Goal: Transaction & Acquisition: Book appointment/travel/reservation

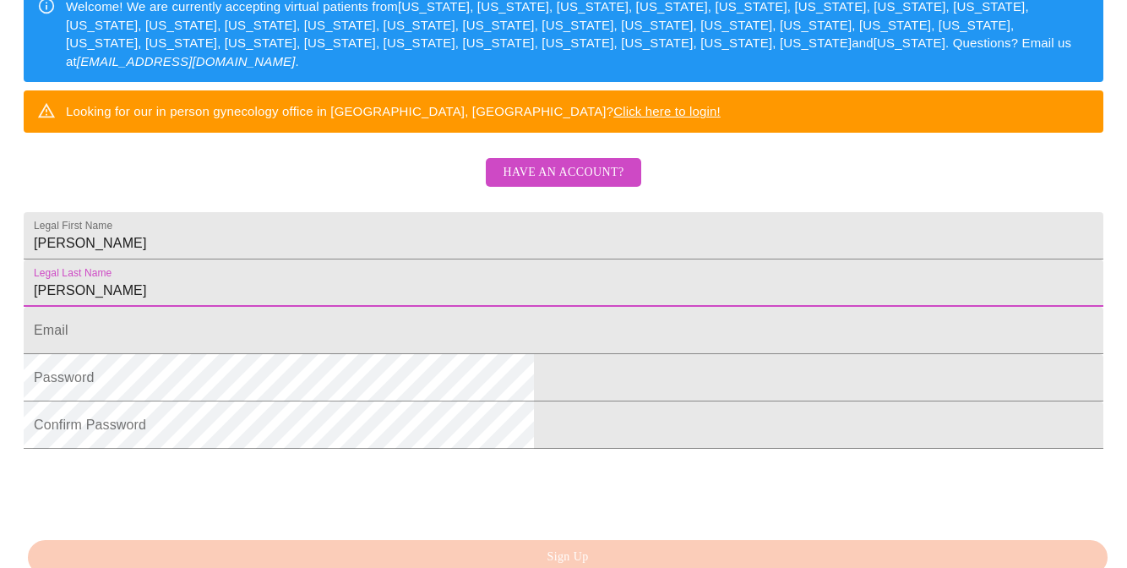
scroll to position [360, 0]
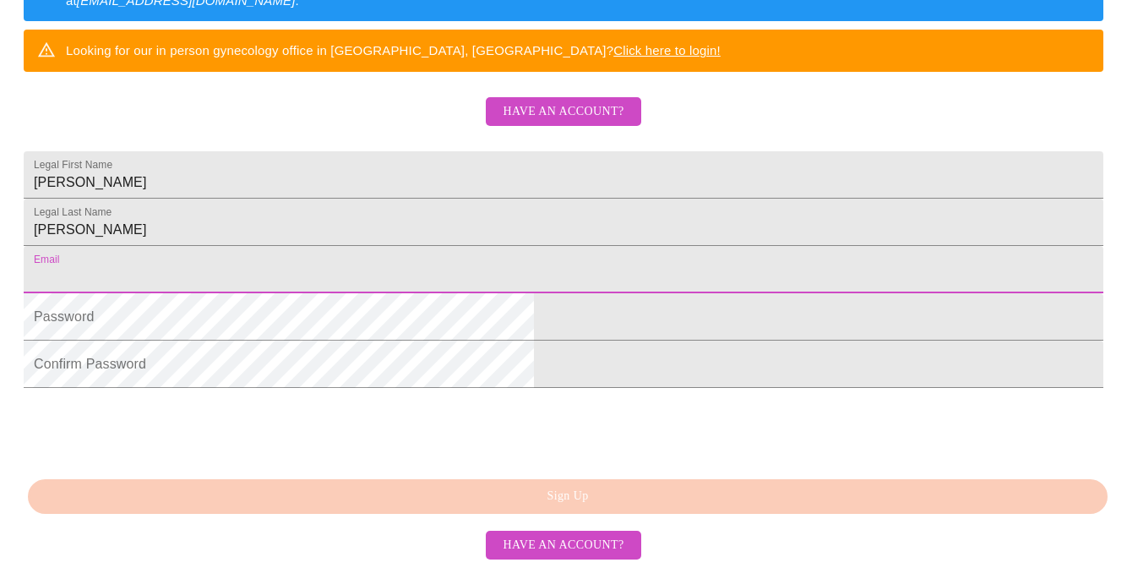
click at [397, 293] on input "Legal First Name" at bounding box center [563, 269] width 1079 height 47
type input "[EMAIL_ADDRESS][DOMAIN_NAME]"
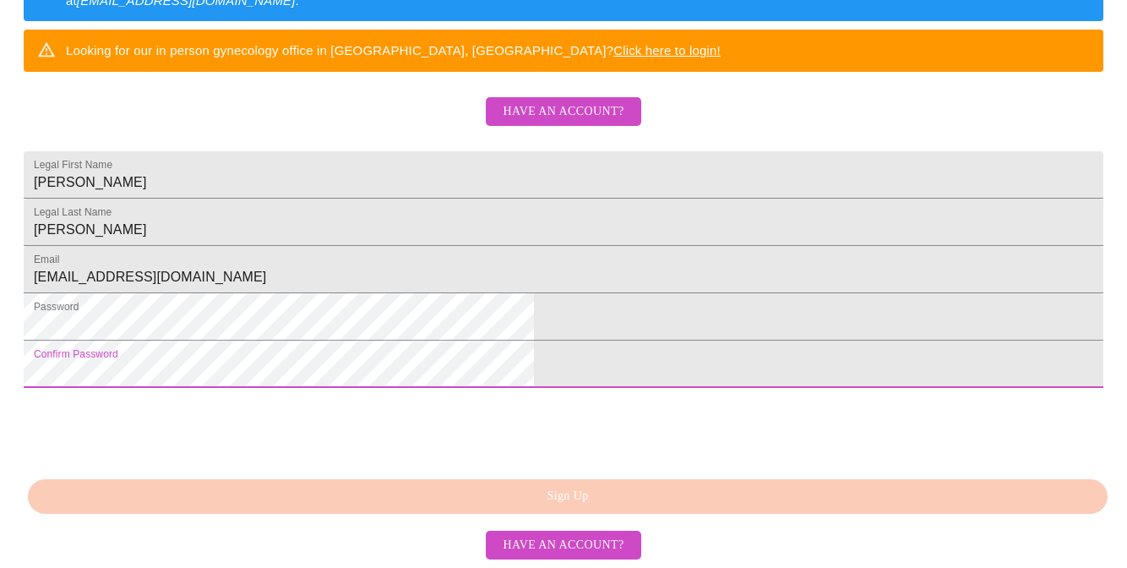
scroll to position [455, 0]
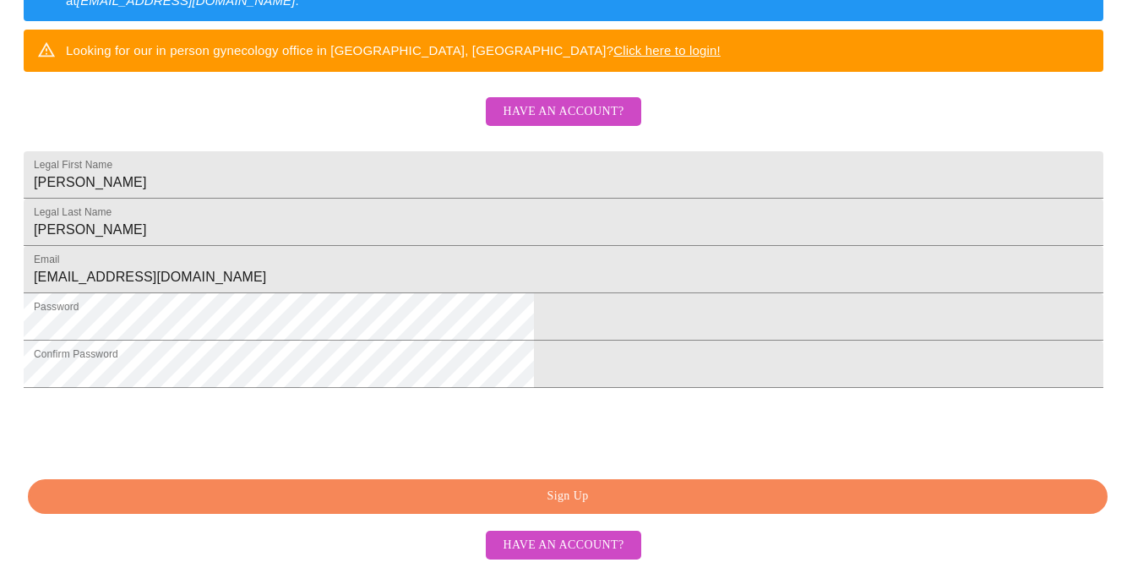
click at [472, 497] on span "Sign Up" at bounding box center [567, 496] width 1041 height 21
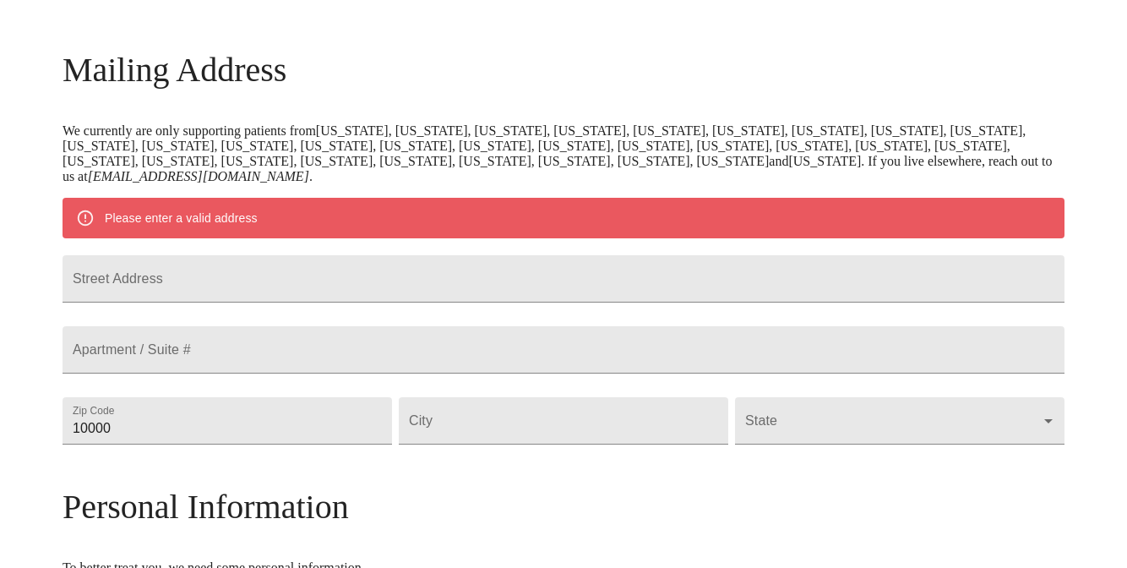
scroll to position [230, 0]
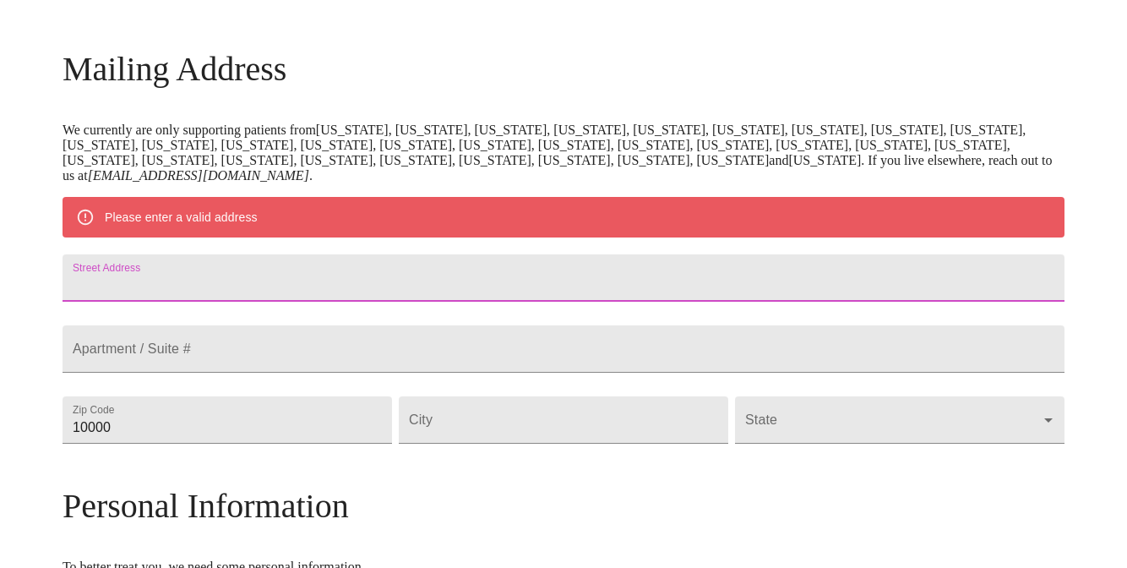
click at [353, 288] on input "Street Address" at bounding box center [563, 277] width 1002 height 47
type input "[STREET_ADDRESS][PERSON_NAME]"
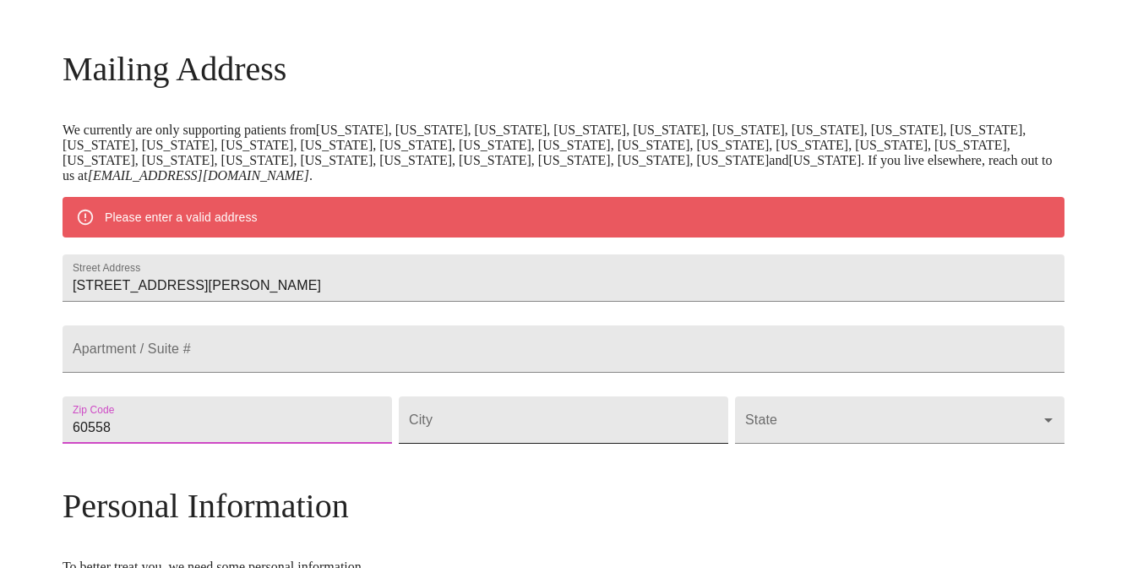
type input "60558"
click at [496, 443] on input "Street Address" at bounding box center [563, 419] width 329 height 47
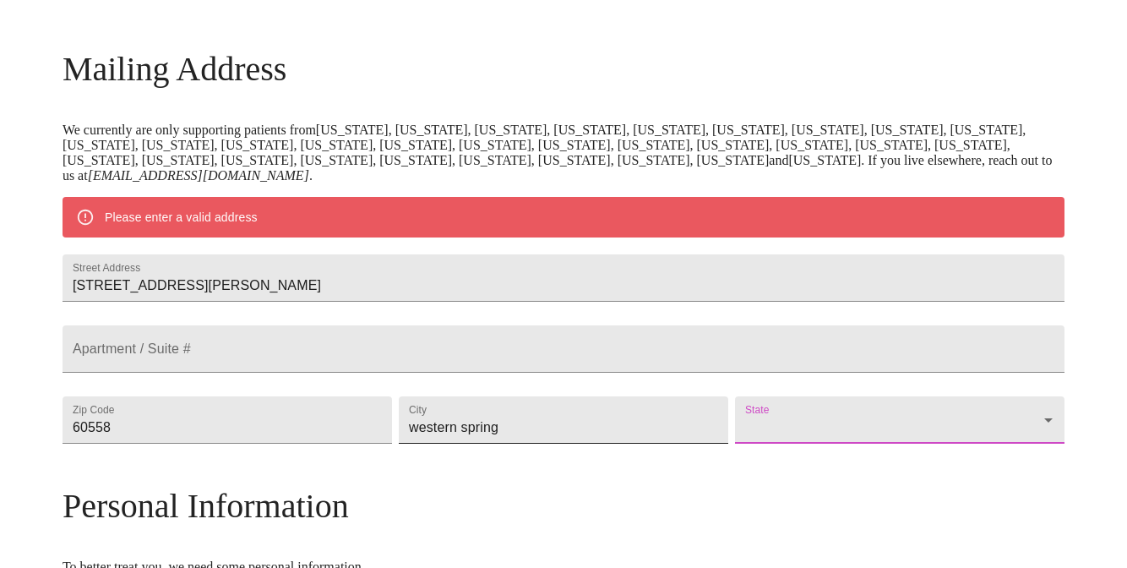
click at [552, 443] on input "western spring" at bounding box center [563, 419] width 329 height 47
type input "[GEOGRAPHIC_DATA]"
click at [747, 466] on body "MyMenopauseRx Welcome to MyMenopauseRx Since it's your first time here, you'll …" at bounding box center [563, 443] width 1113 height 1332
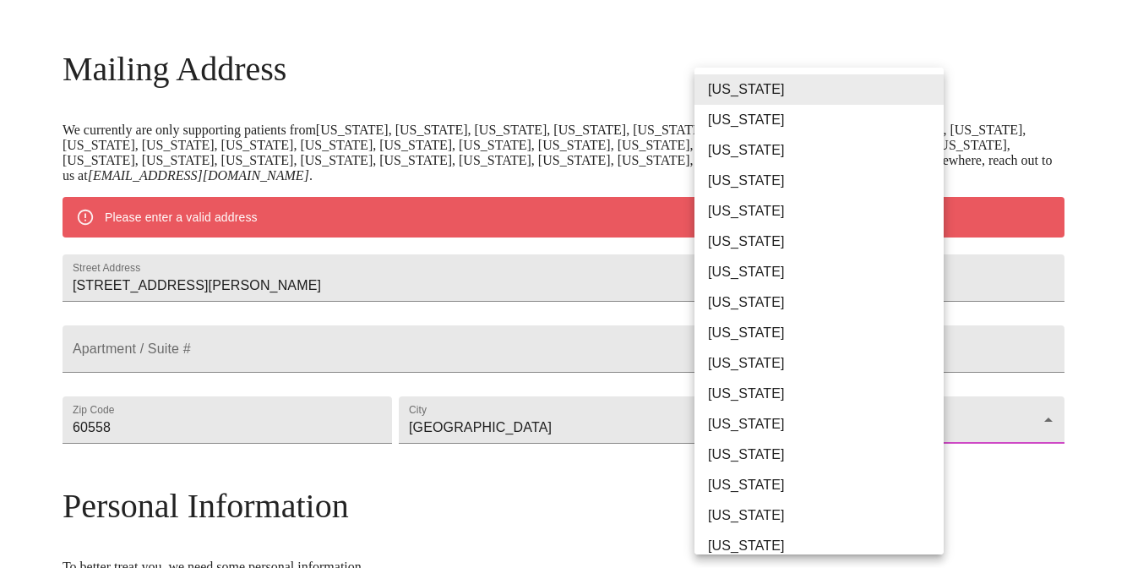
click at [742, 454] on li "[US_STATE]" at bounding box center [818, 454] width 249 height 30
type input "[US_STATE]"
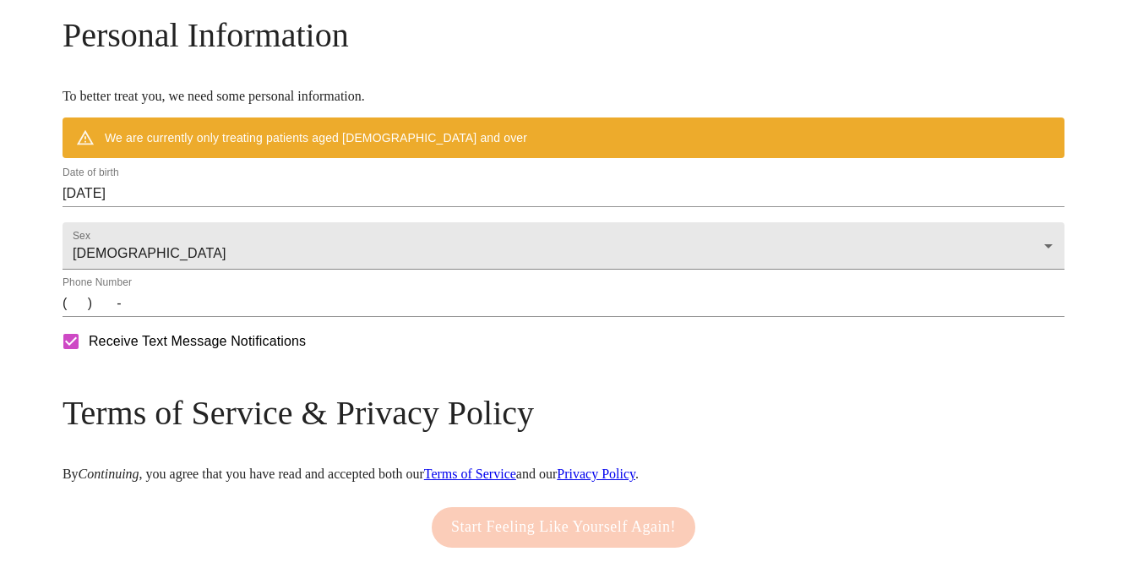
scroll to position [653, 0]
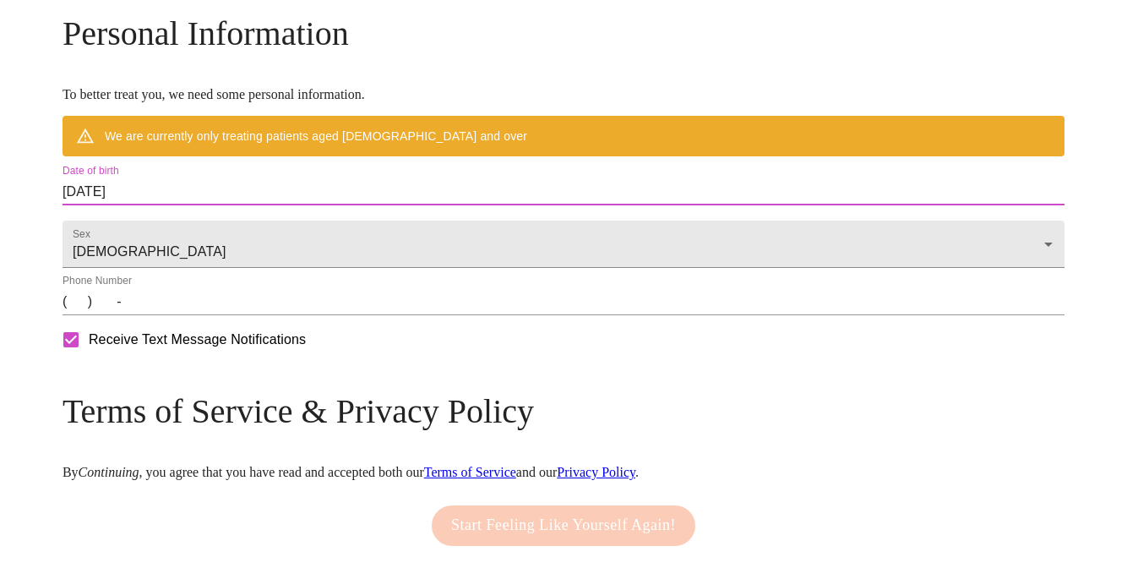
click at [353, 205] on input "[DATE]" at bounding box center [563, 191] width 1002 height 27
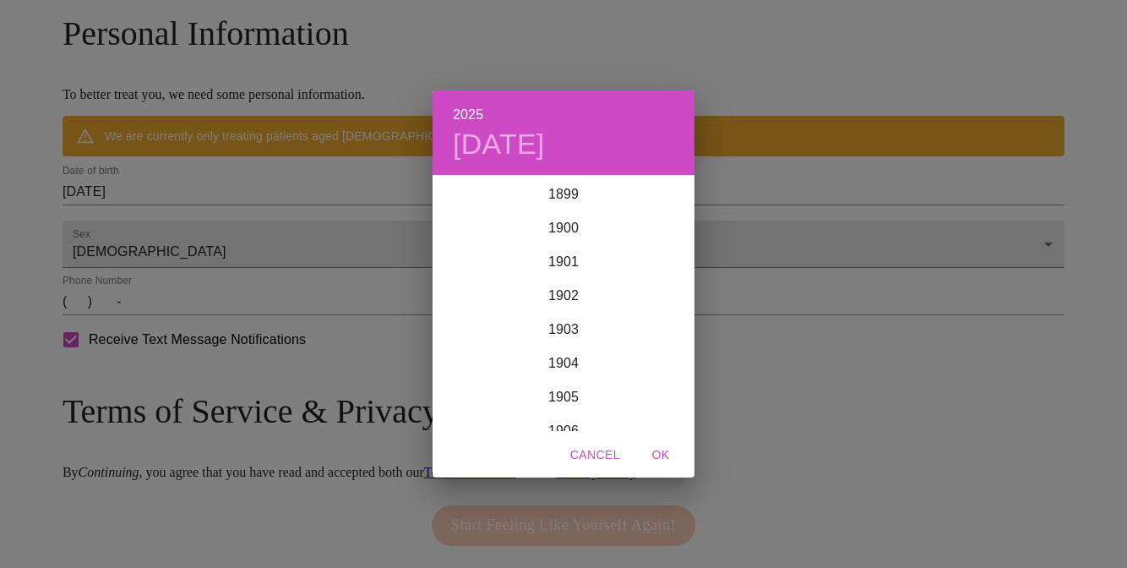
scroll to position [4155, 0]
click at [248, 234] on div "2025 [DATE] 1900 1901 1902 1903 1904 1905 1906 1907 1908 1909 1910 1911 1912 19…" at bounding box center [563, 284] width 1127 height 568
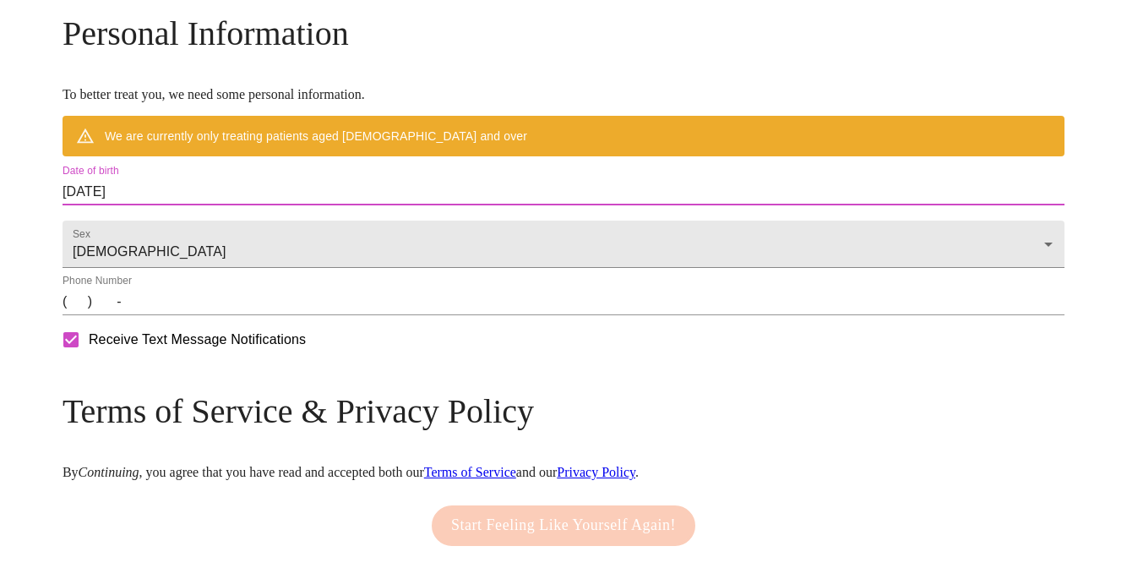
click at [248, 234] on div "2025 [DATE] 1900 1901 1902 1903 1904 1905 1906 1907 1908 1909 1910 1911 1912 19…" at bounding box center [563, 284] width 1127 height 568
drag, startPoint x: 263, startPoint y: 230, endPoint x: 181, endPoint y: 231, distance: 81.9
click at [181, 209] on div "Date of birth [DEMOGRAPHIC_DATA]" at bounding box center [563, 184] width 1008 height 47
click at [198, 205] on input "[DATE]" at bounding box center [563, 191] width 1002 height 27
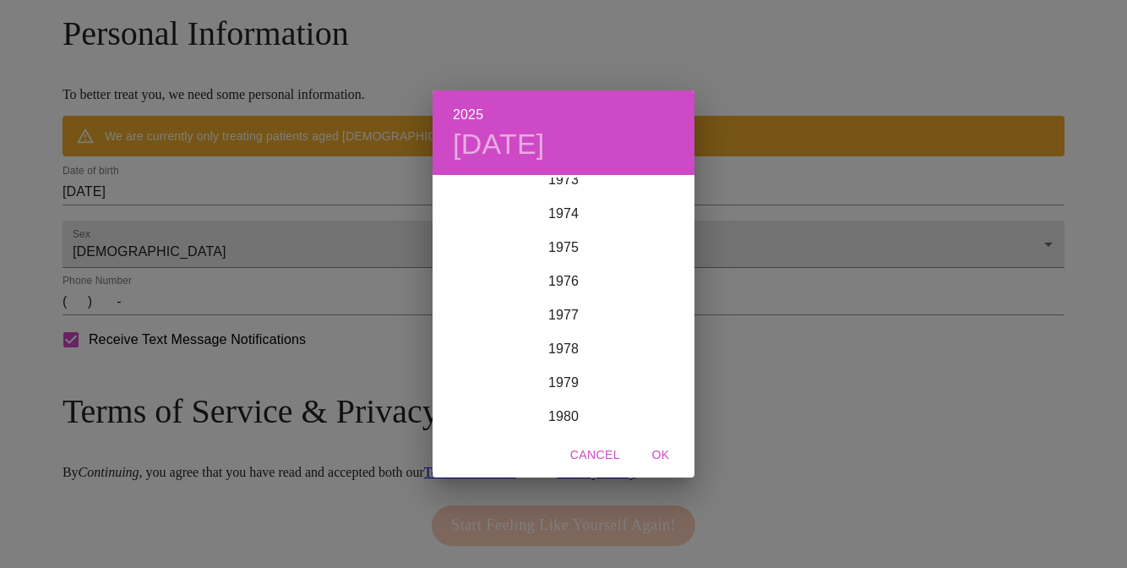
scroll to position [2515, 0]
click at [568, 349] on div "1978" at bounding box center [563, 348] width 262 height 34
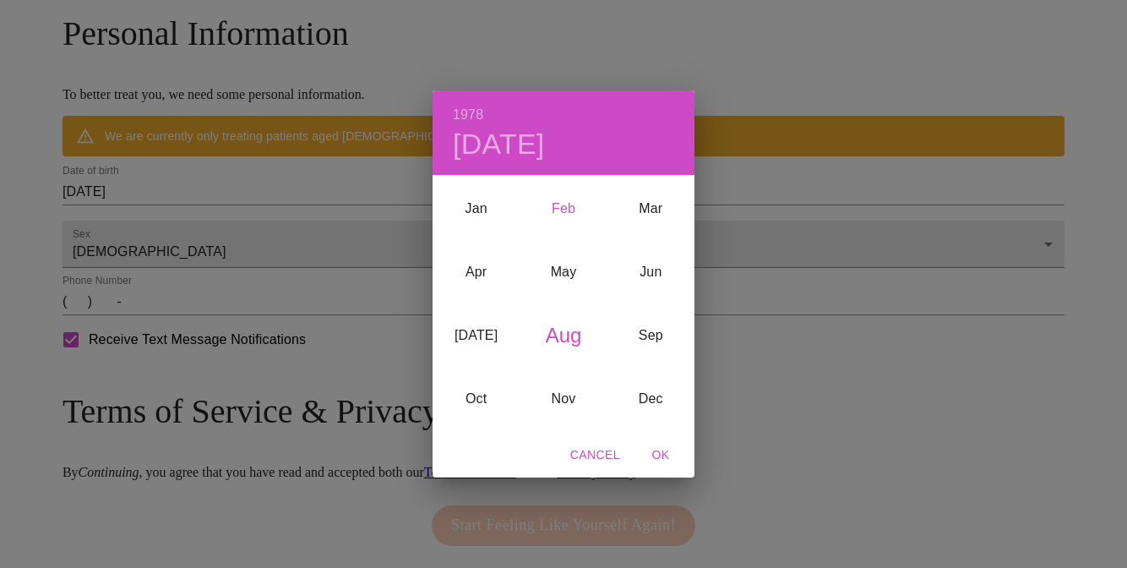
click at [568, 205] on div "Feb" at bounding box center [562, 208] width 87 height 63
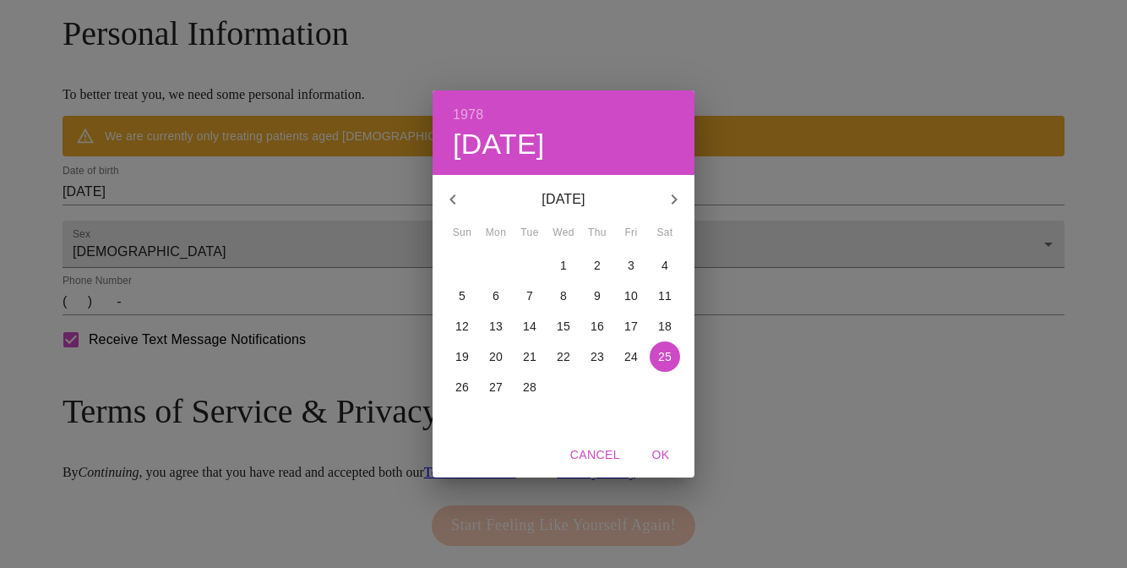
click at [601, 349] on p "23" at bounding box center [597, 356] width 14 height 17
click at [660, 456] on span "OK" at bounding box center [660, 454] width 41 height 21
type input "[DATE]"
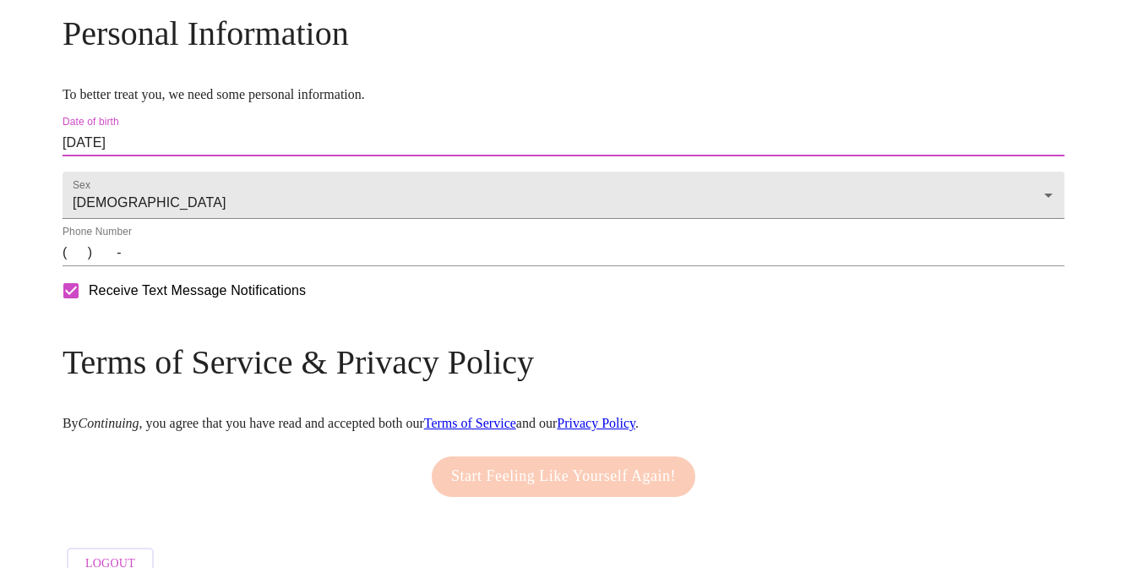
click at [201, 266] on input "(   )    -" at bounding box center [563, 252] width 1002 height 27
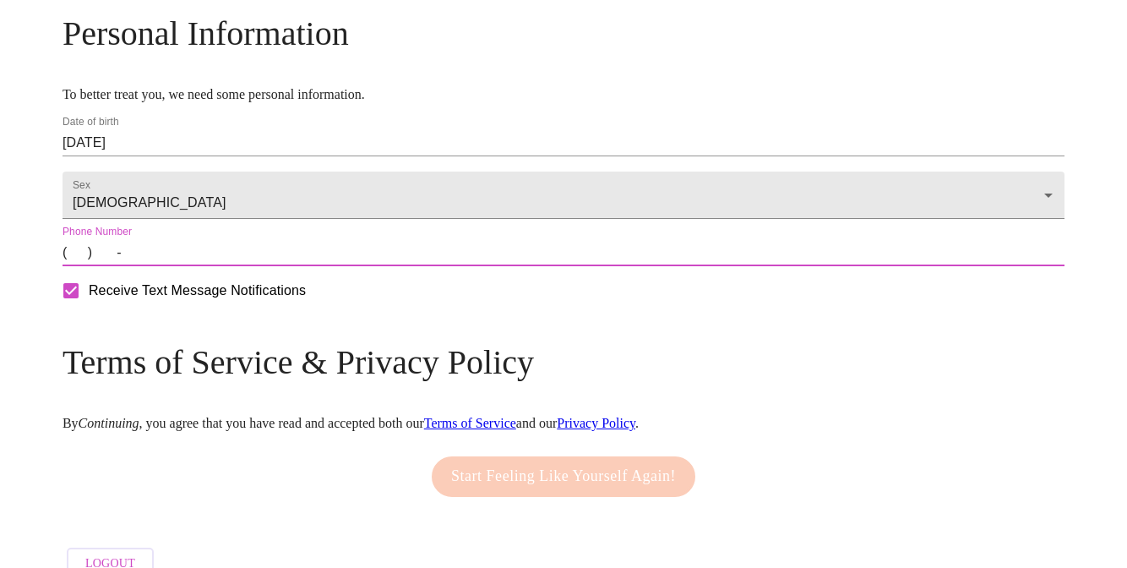
type input "[PHONE_NUMBER]"
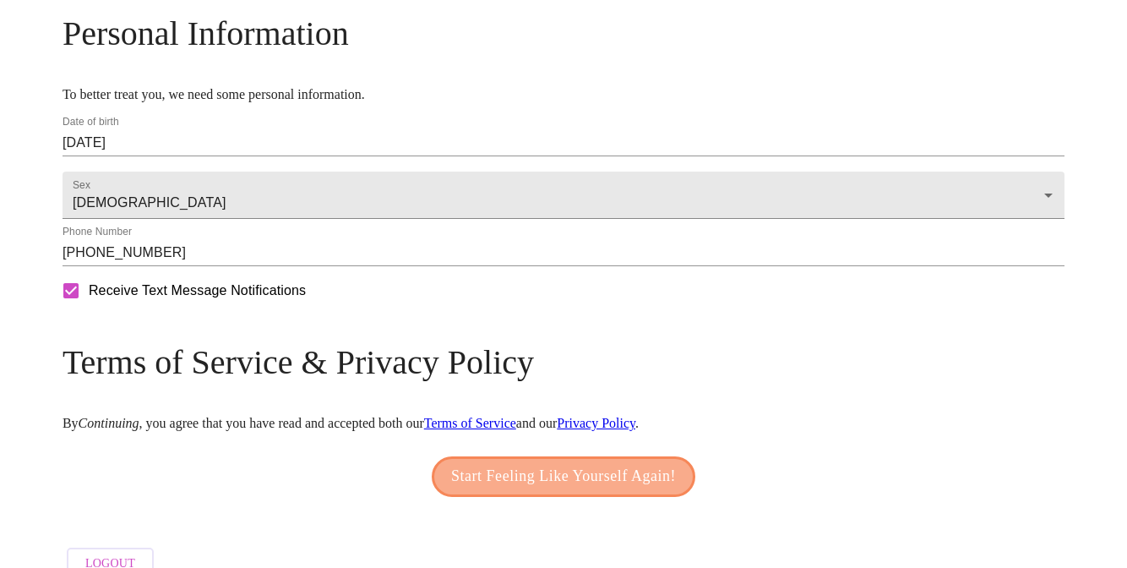
click at [490, 490] on span "Start Feeling Like Yourself Again!" at bounding box center [563, 476] width 225 height 27
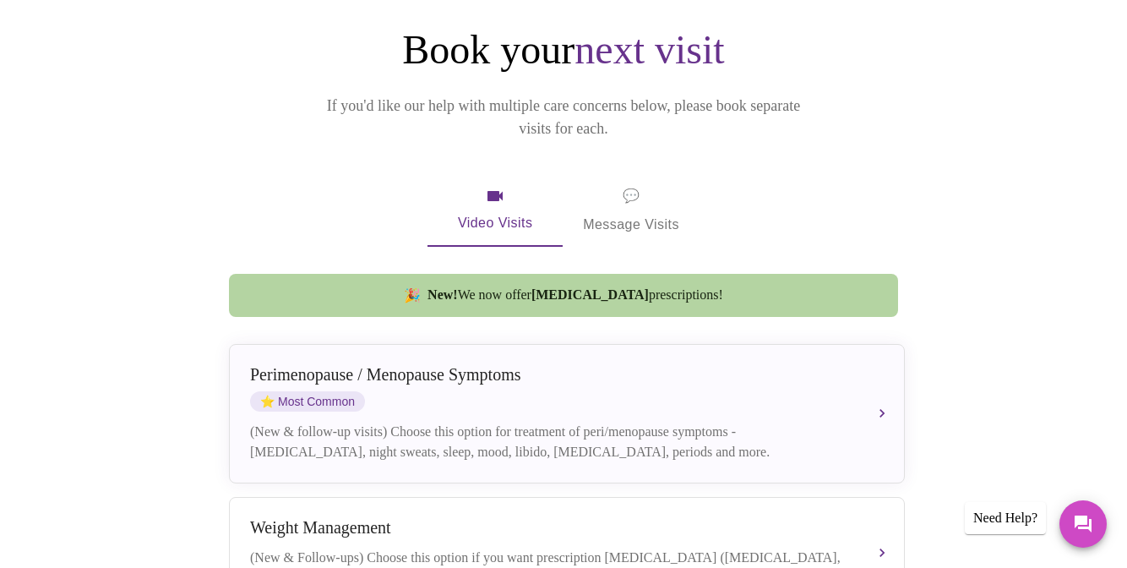
scroll to position [196, 0]
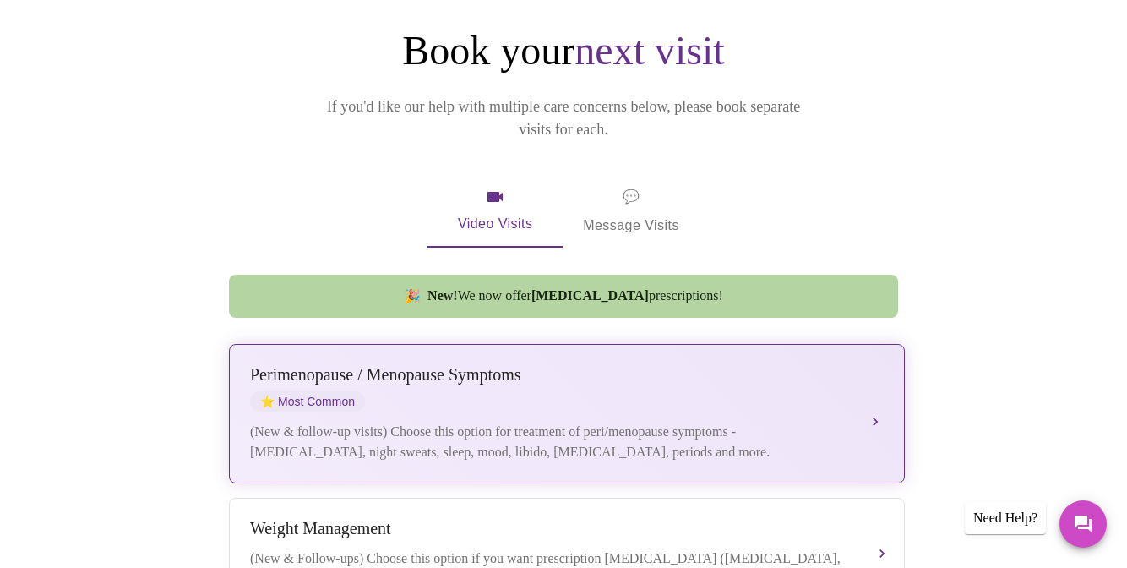
click at [791, 365] on div "[MEDICAL_DATA] / Menopause Symptoms ⭐ Most Common" at bounding box center [550, 388] width 600 height 46
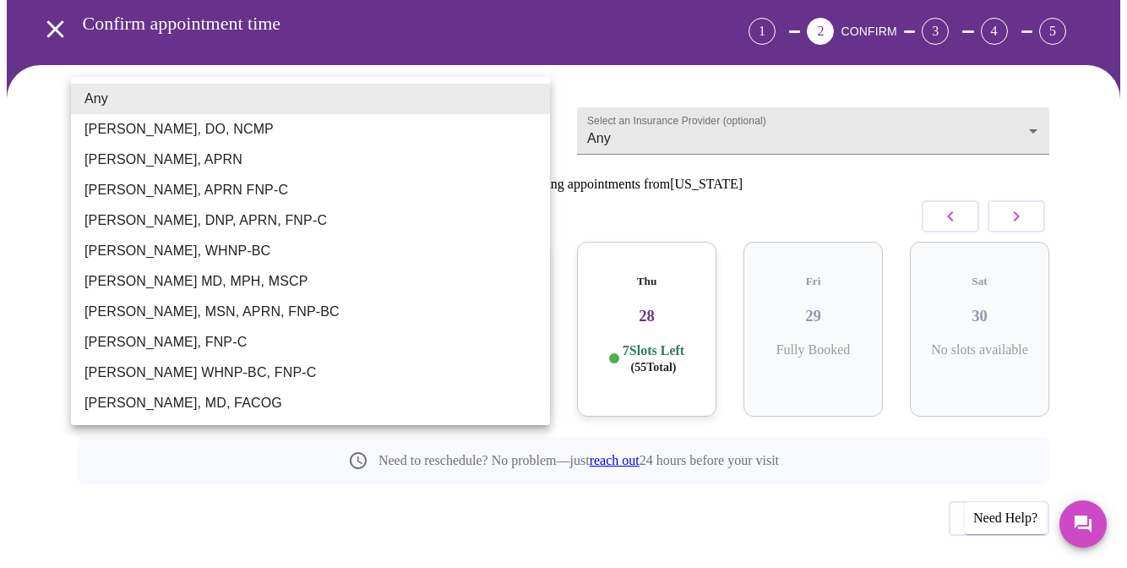
click at [535, 95] on body "MyMenopauseRx Appointments Messaging Labs Uploads Medications Community Refer a…" at bounding box center [563, 264] width 1113 height 709
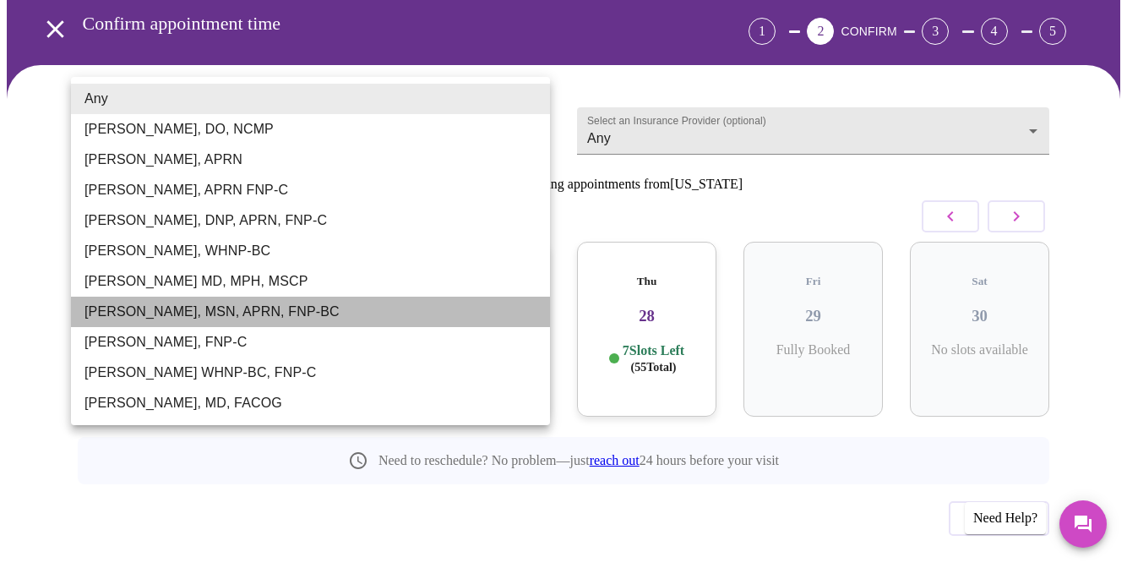
click at [283, 313] on li "[PERSON_NAME], MSN, APRN, FNP-BC" at bounding box center [310, 311] width 479 height 30
type input "[PERSON_NAME], MSN, APRN, FNP-BC"
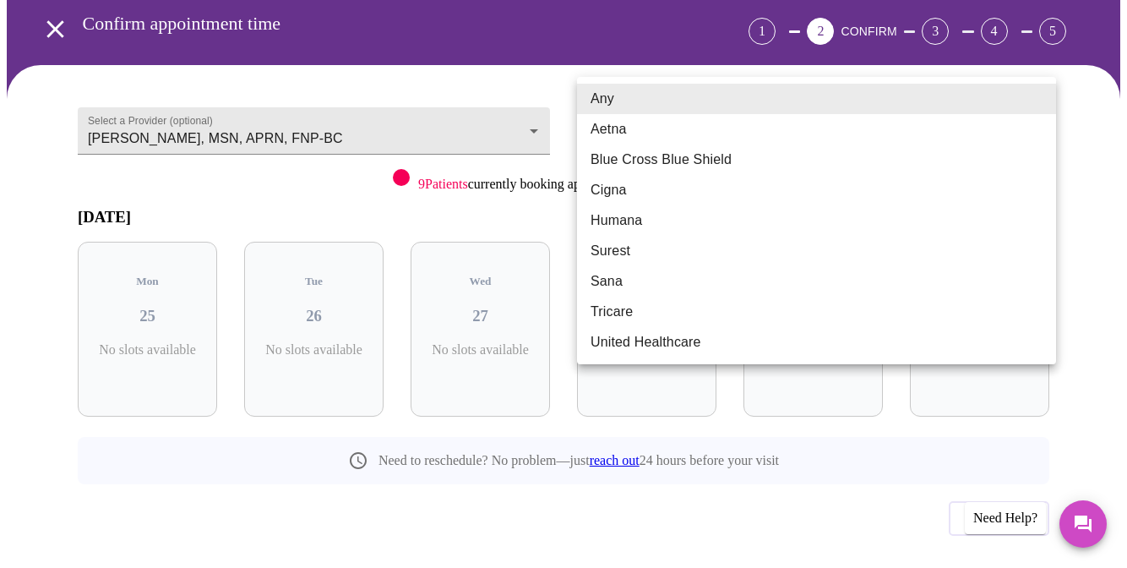
click at [681, 109] on body "MyMenopauseRx Appointments Messaging Labs Uploads Medications Community Refer a…" at bounding box center [563, 264] width 1113 height 709
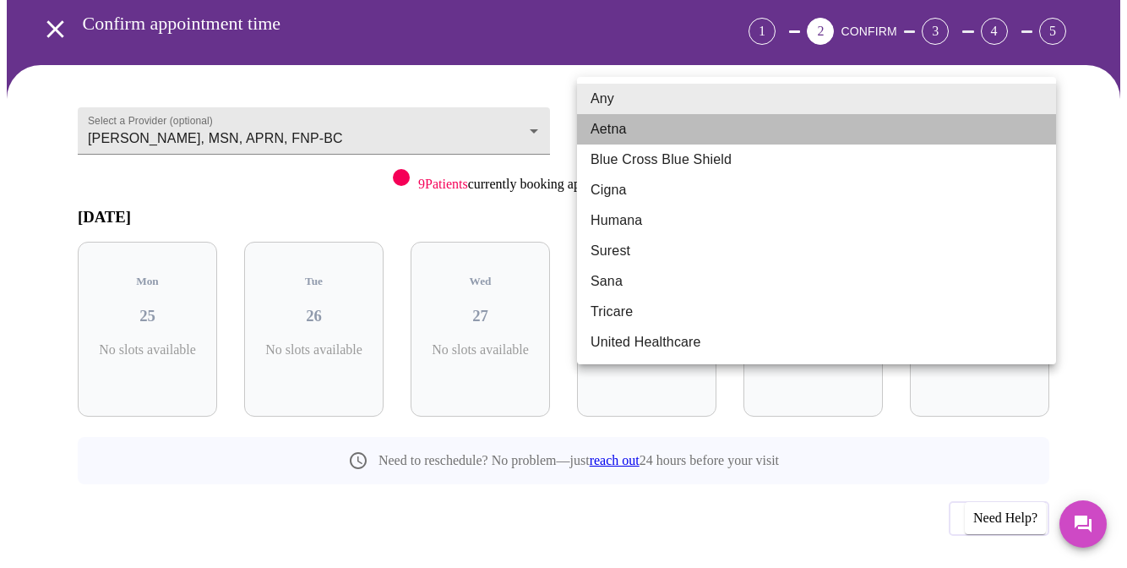
click at [670, 132] on li "Aetna" at bounding box center [816, 129] width 479 height 30
type input "Aetna"
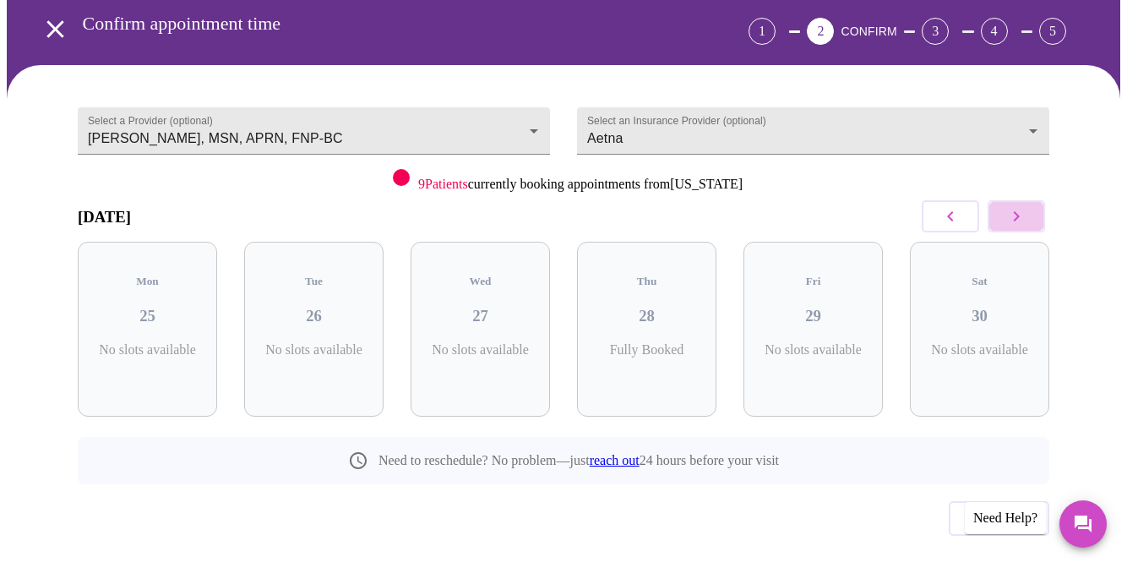
click at [1020, 206] on icon "button" at bounding box center [1016, 216] width 20 height 20
click at [1019, 211] on icon "button" at bounding box center [1016, 216] width 6 height 10
click at [960, 206] on icon "button" at bounding box center [950, 216] width 20 height 20
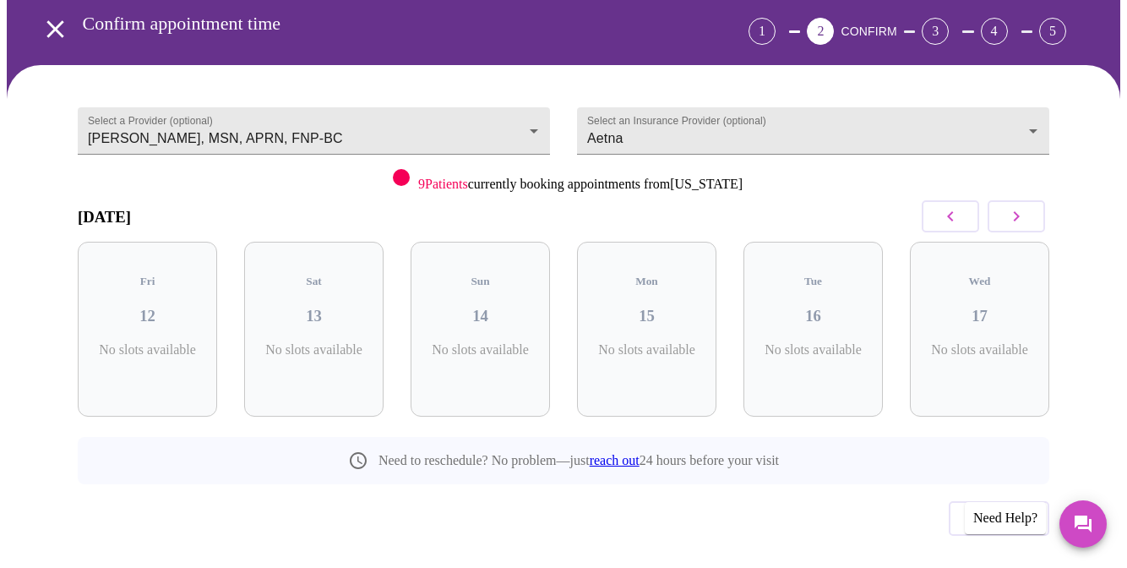
click at [960, 206] on icon "button" at bounding box center [950, 216] width 20 height 20
click at [968, 307] on h3 "11" at bounding box center [979, 316] width 112 height 19
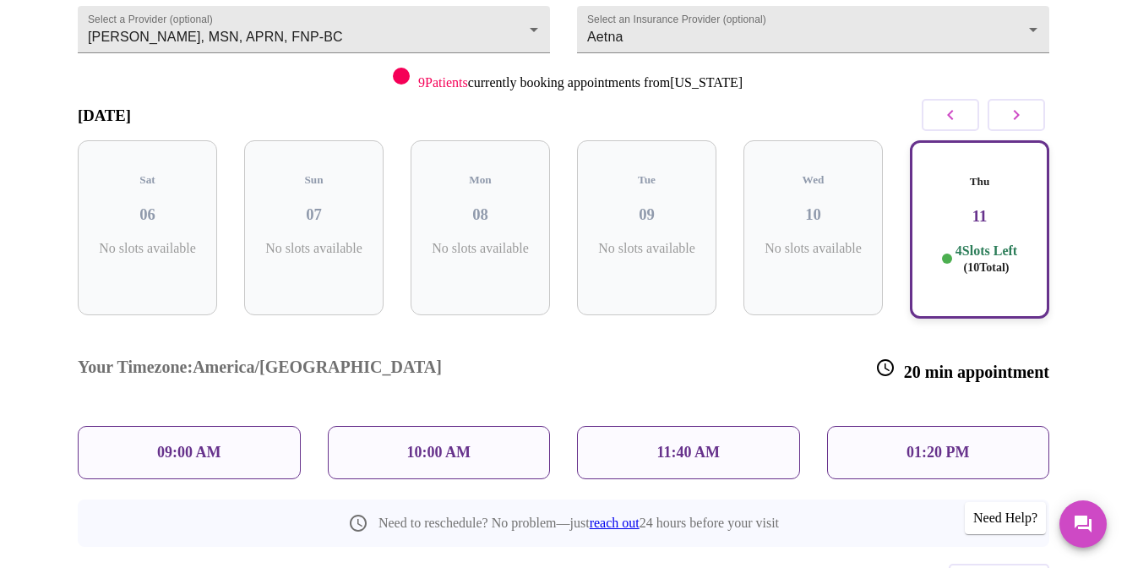
scroll to position [215, 0]
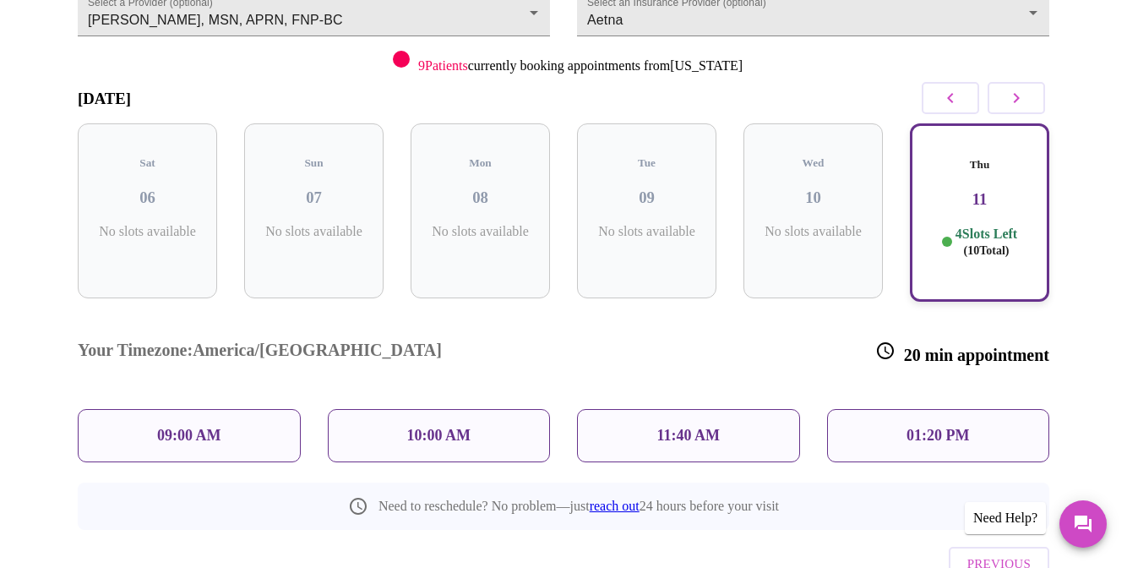
click at [736, 409] on div "11:40 AM" at bounding box center [688, 435] width 223 height 53
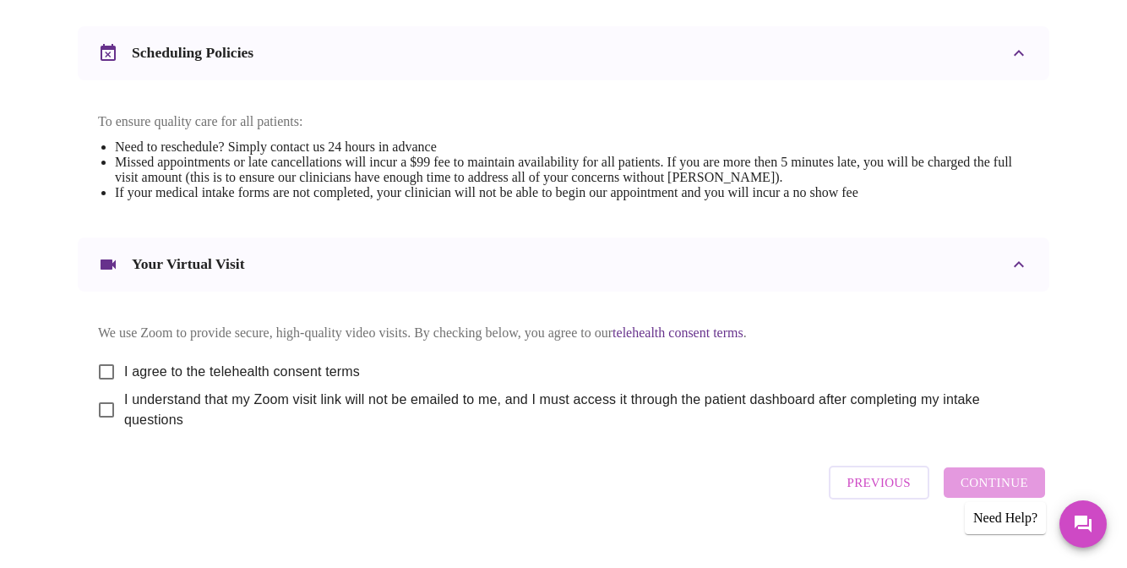
scroll to position [649, 0]
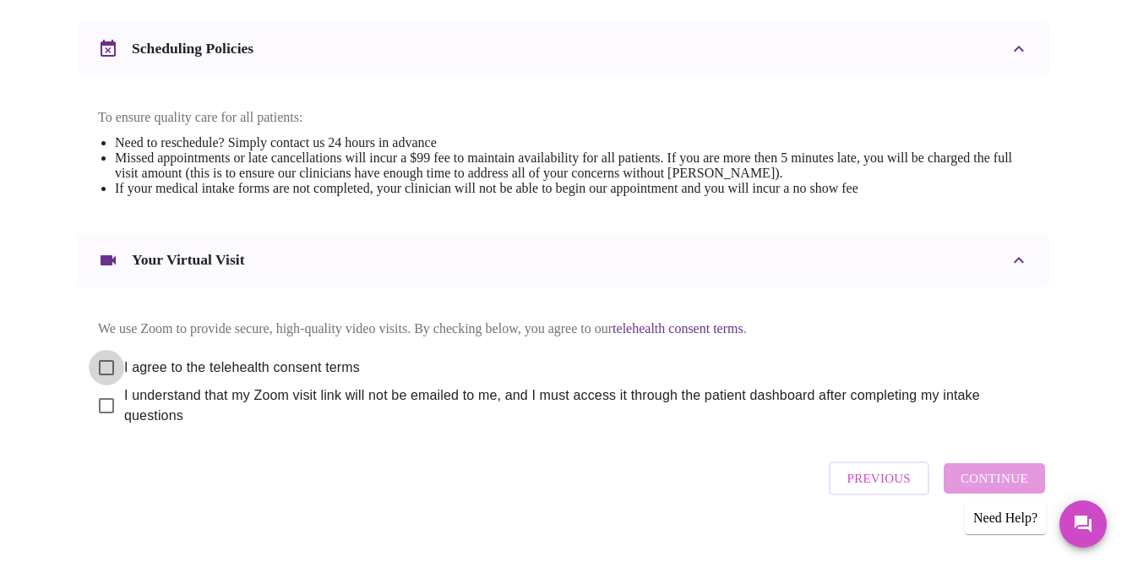
click at [101, 357] on input "I agree to the telehealth consent terms" at bounding box center [106, 367] width 35 height 35
checkbox input "true"
click at [101, 398] on input "I understand that my Zoom visit link will not be emailed to me, and I must acce…" at bounding box center [106, 405] width 35 height 35
checkbox input "true"
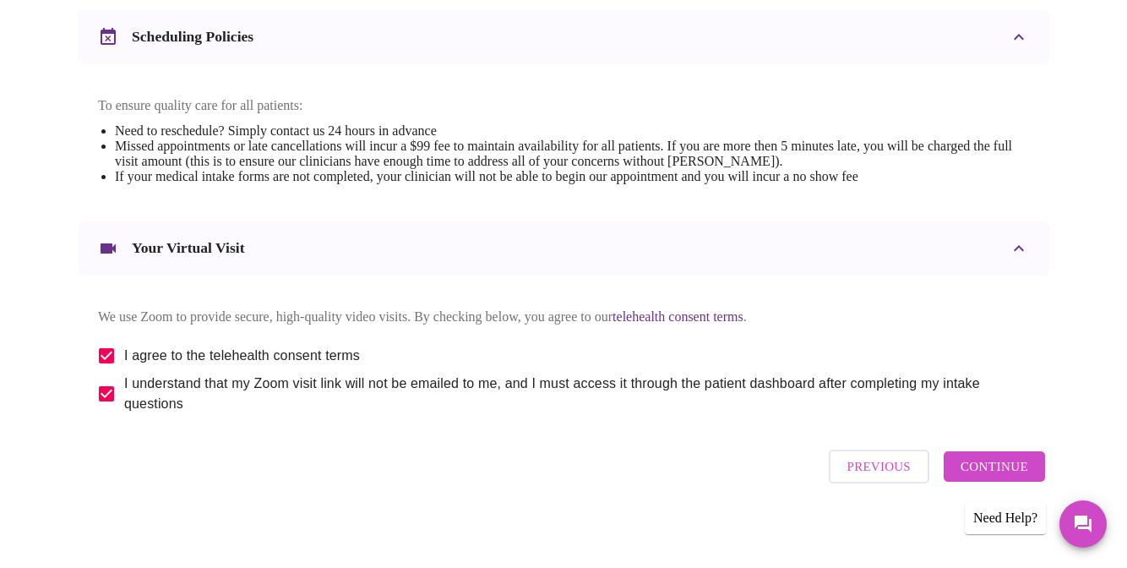
click at [977, 465] on span "Continue" at bounding box center [994, 466] width 68 height 22
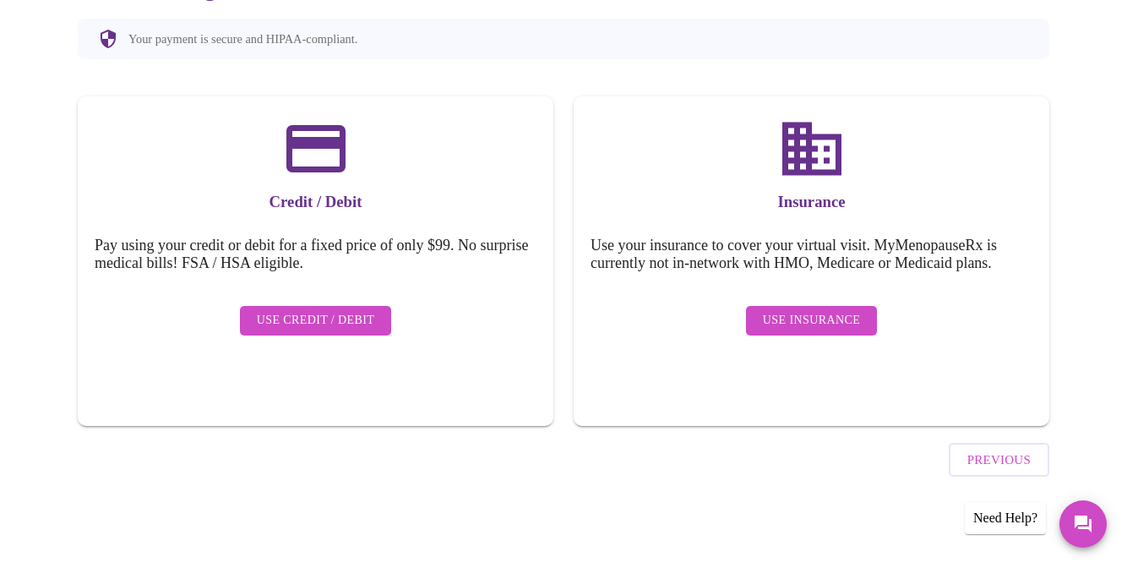
scroll to position [151, 0]
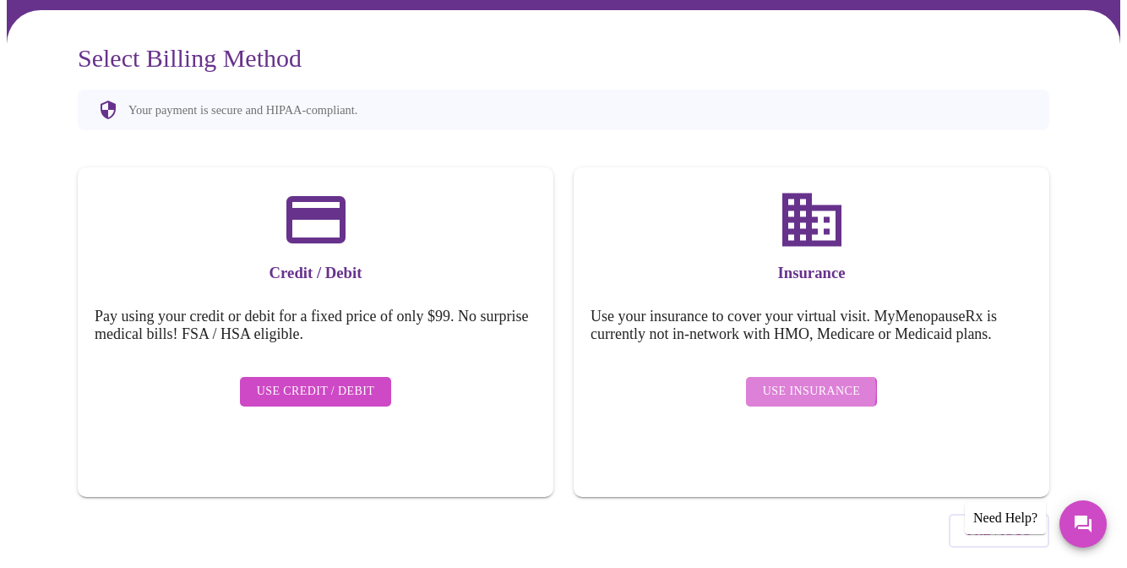
click at [790, 381] on span "Use Insurance" at bounding box center [811, 391] width 97 height 21
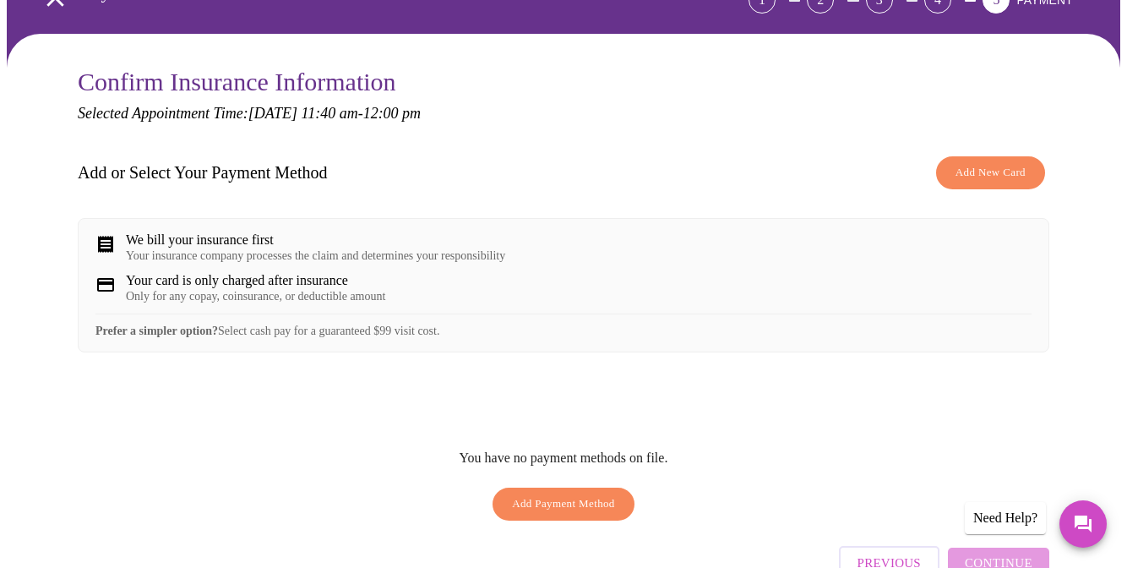
scroll to position [129, 0]
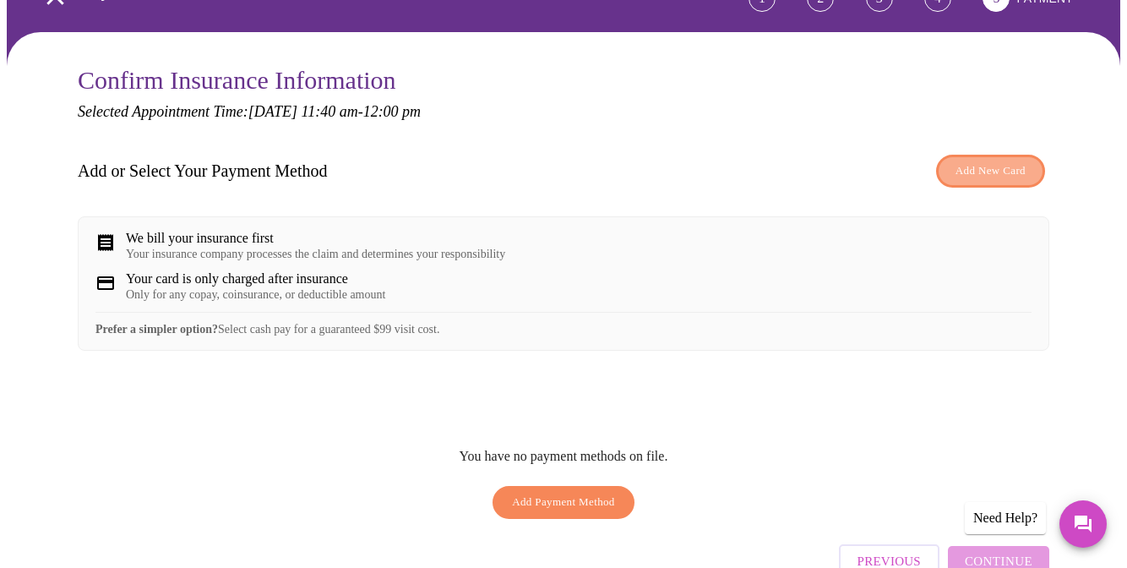
click at [964, 161] on span "Add New Card" at bounding box center [990, 170] width 70 height 19
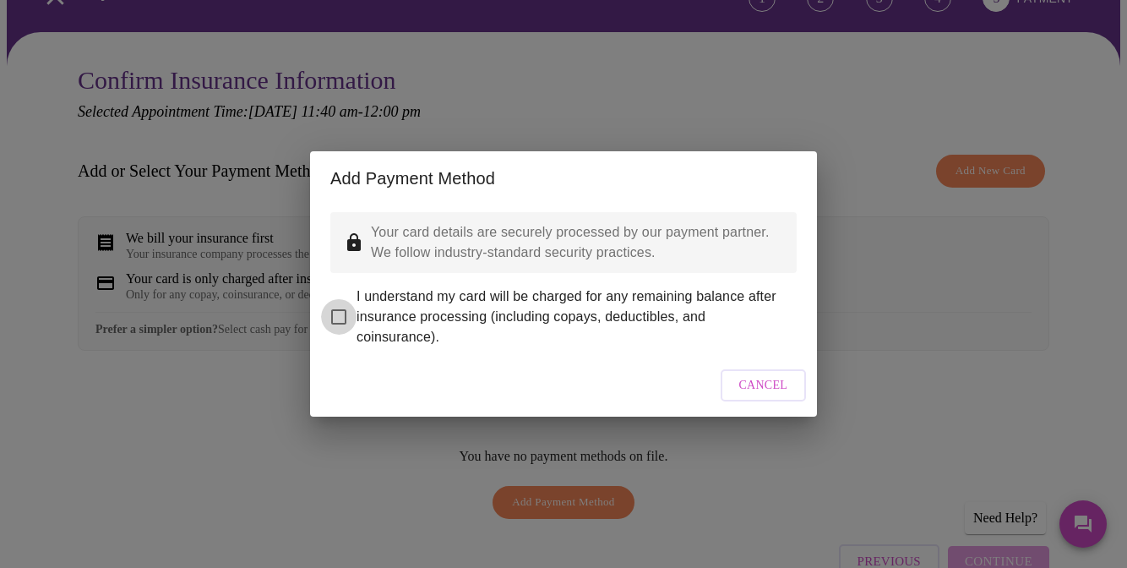
click at [339, 305] on input "I understand my card will be charged for any remaining balance after insurance …" at bounding box center [338, 316] width 35 height 35
checkbox input "true"
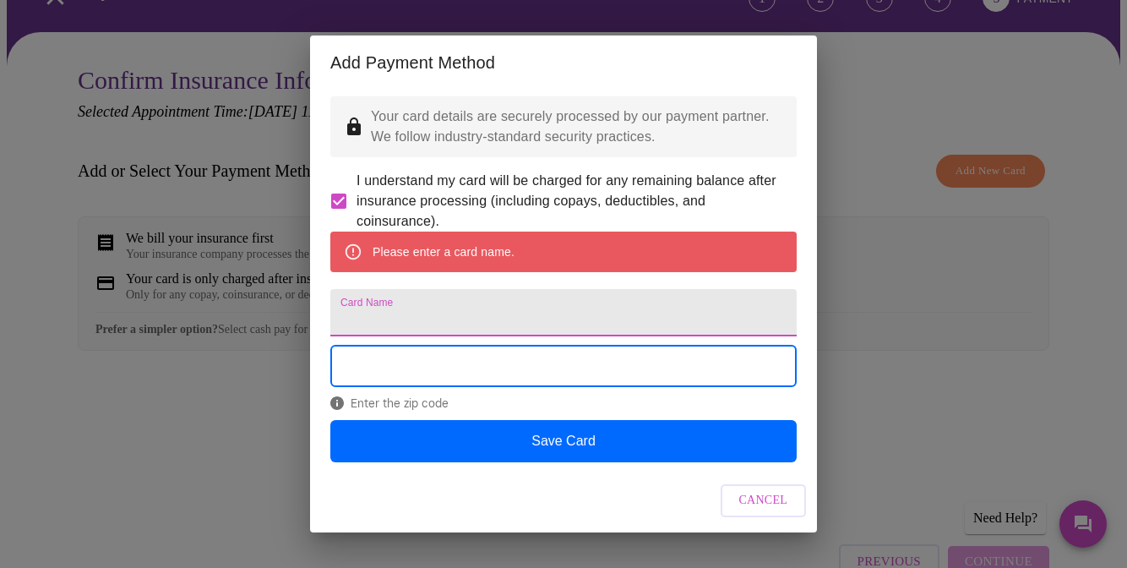
click at [475, 327] on input "Card Name" at bounding box center [563, 312] width 466 height 47
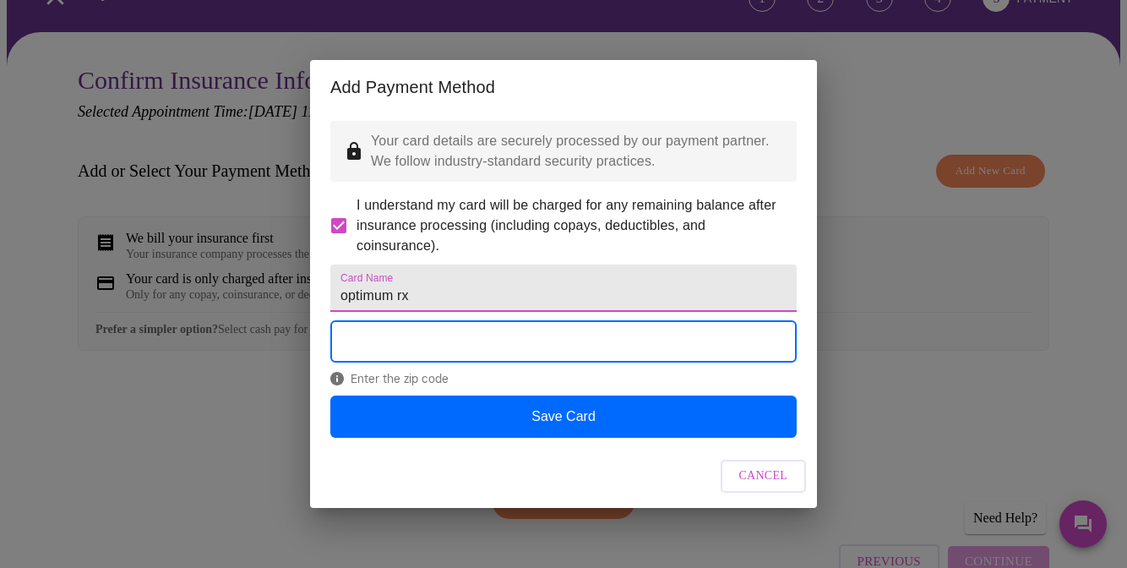
type input "optimum rx"
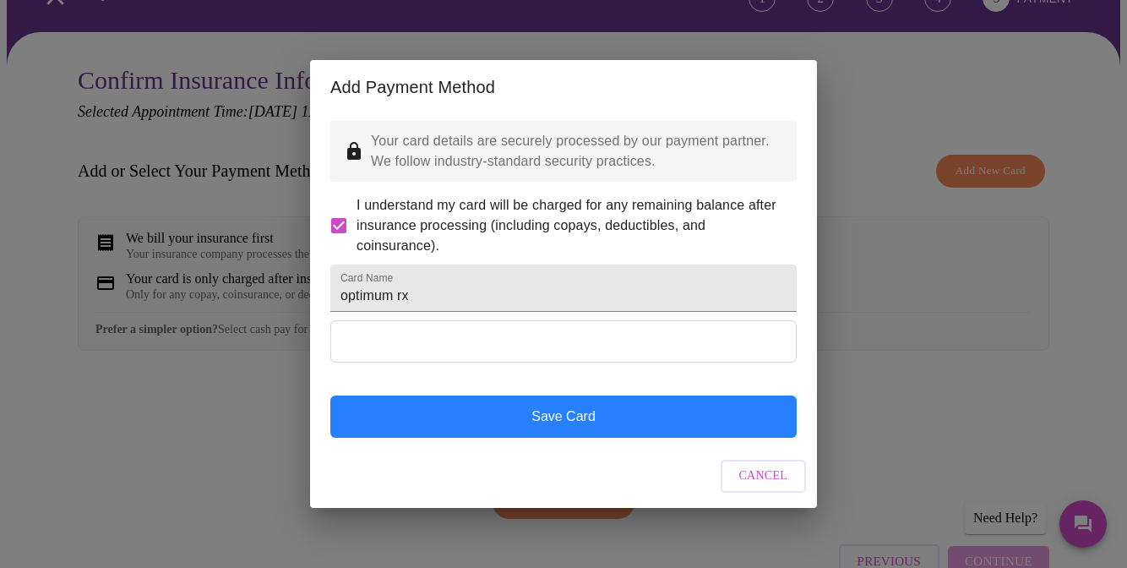
click at [629, 429] on button "Save Card" at bounding box center [563, 416] width 466 height 42
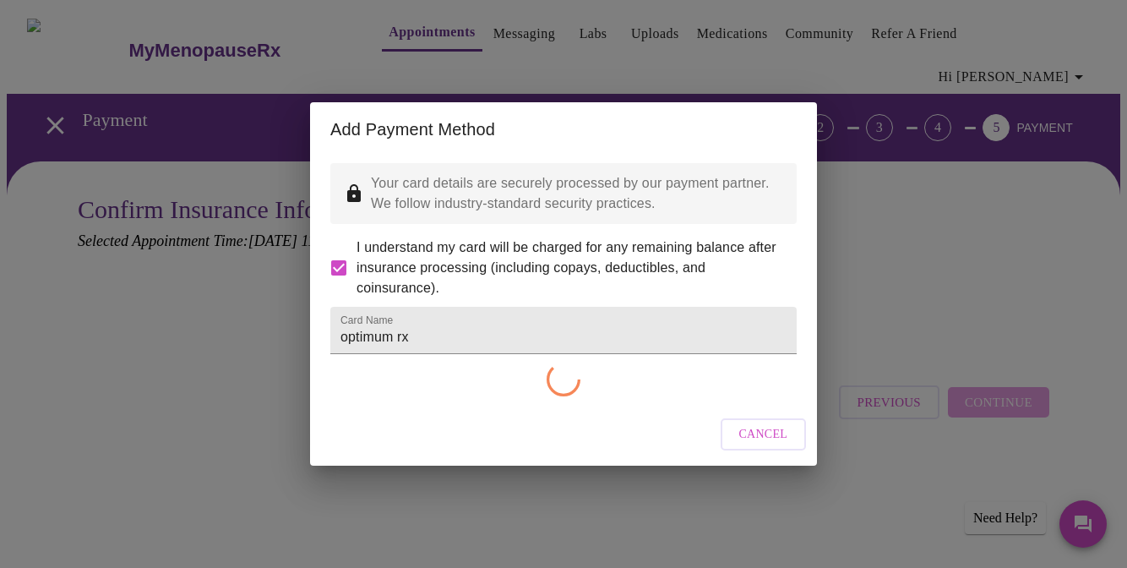
checkbox input "false"
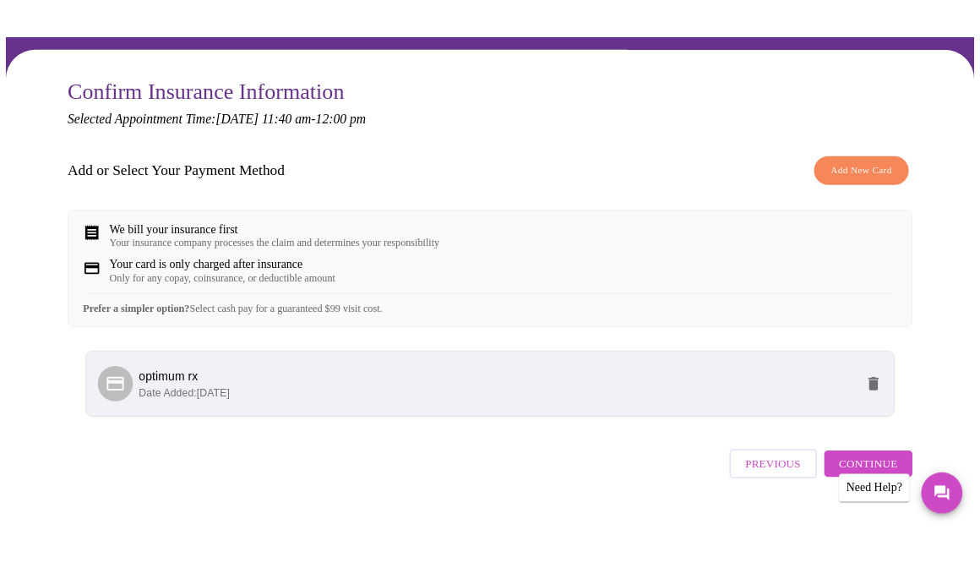
scroll to position [166, 0]
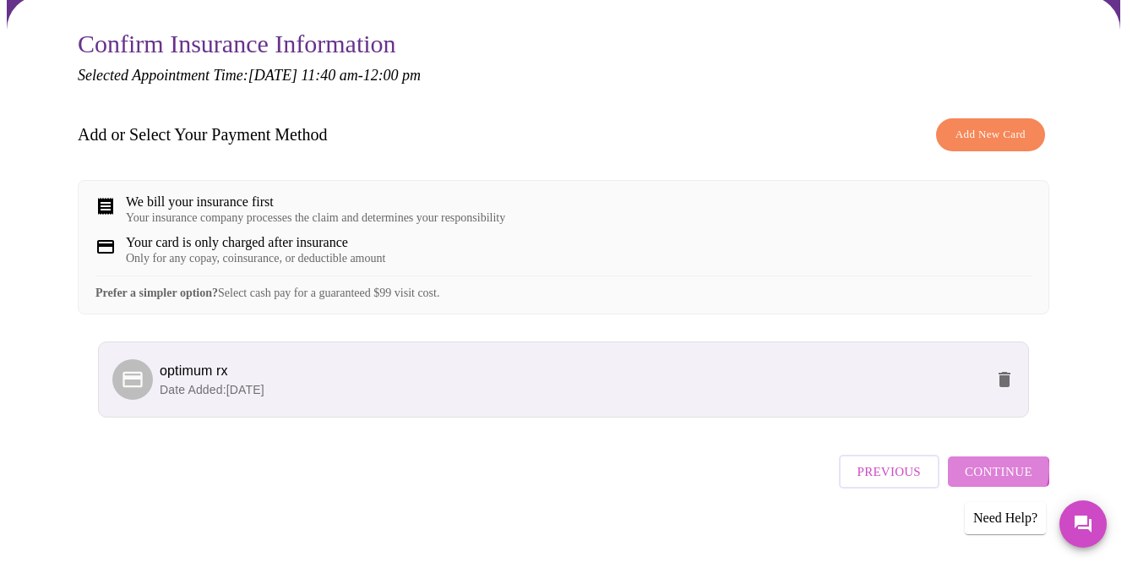
click at [1004, 465] on span "Continue" at bounding box center [998, 471] width 68 height 22
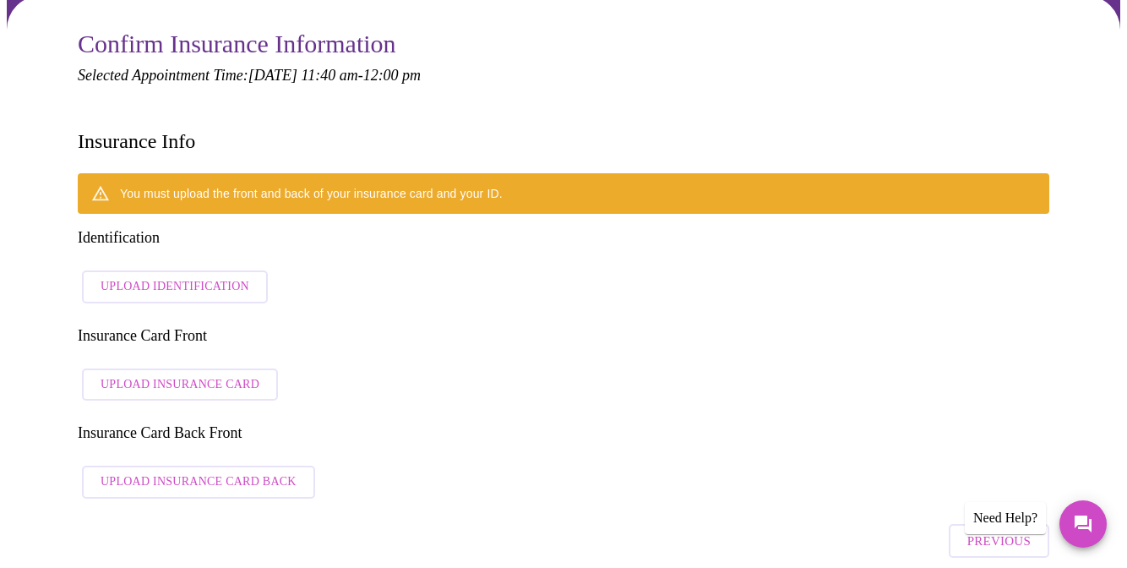
click at [162, 276] on span "Upload Identification" at bounding box center [175, 286] width 149 height 21
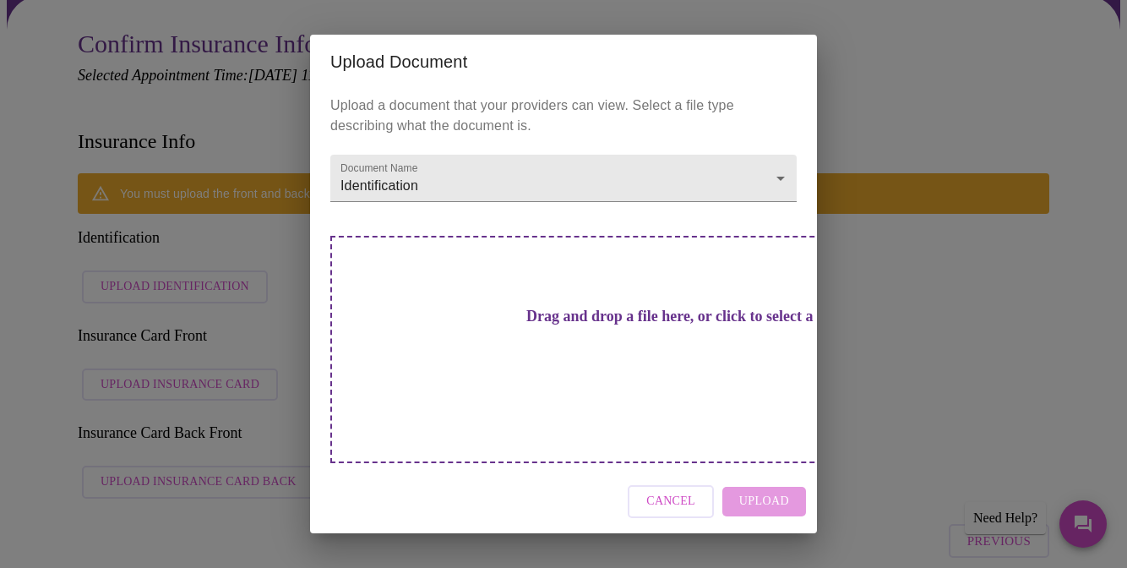
click at [682, 491] on span "Cancel" at bounding box center [670, 501] width 49 height 21
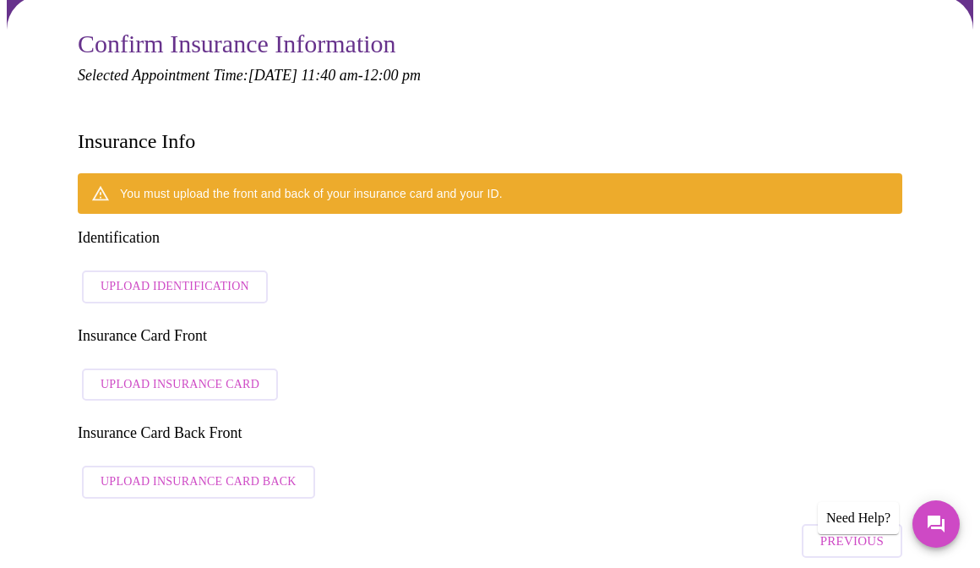
click at [188, 276] on span "Upload Identification" at bounding box center [175, 286] width 149 height 21
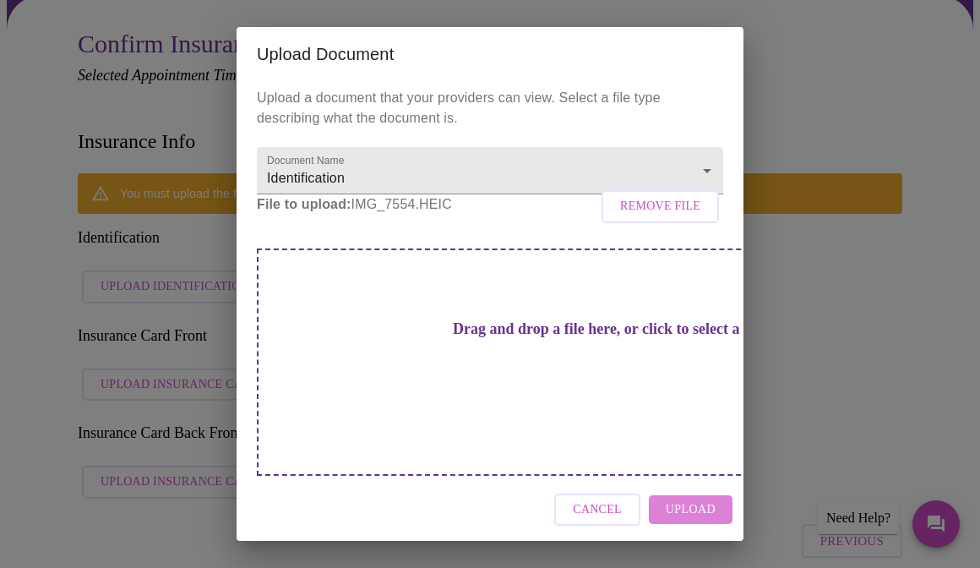
click at [689, 499] on span "Upload" at bounding box center [691, 509] width 50 height 21
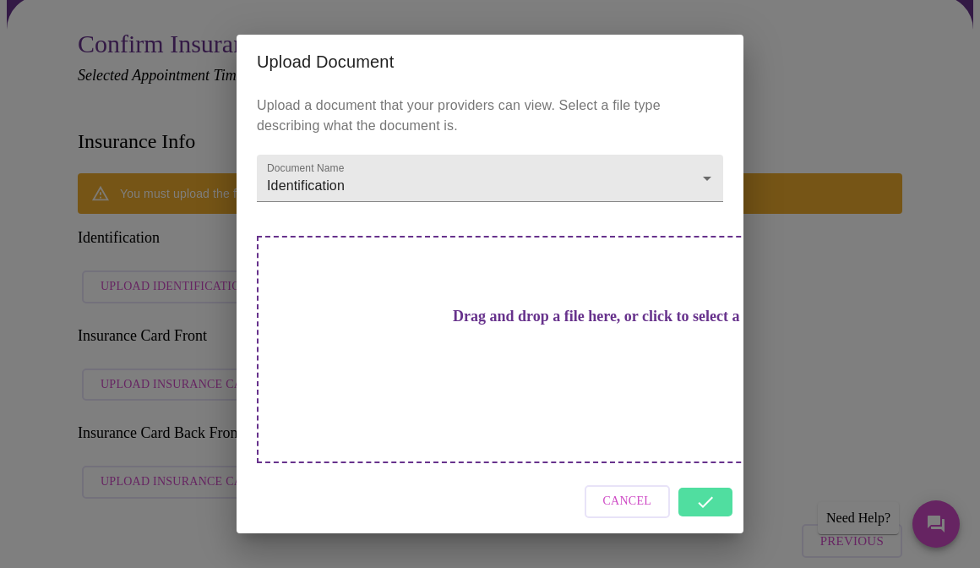
click at [707, 472] on div "Cancel" at bounding box center [489, 501] width 507 height 63
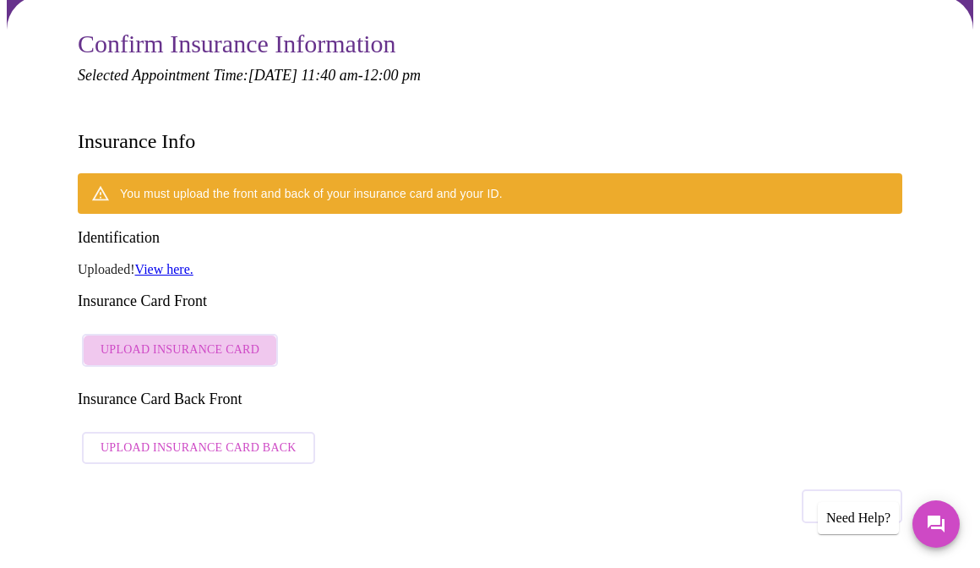
click at [218, 340] on span "Upload Insurance Card" at bounding box center [180, 350] width 159 height 21
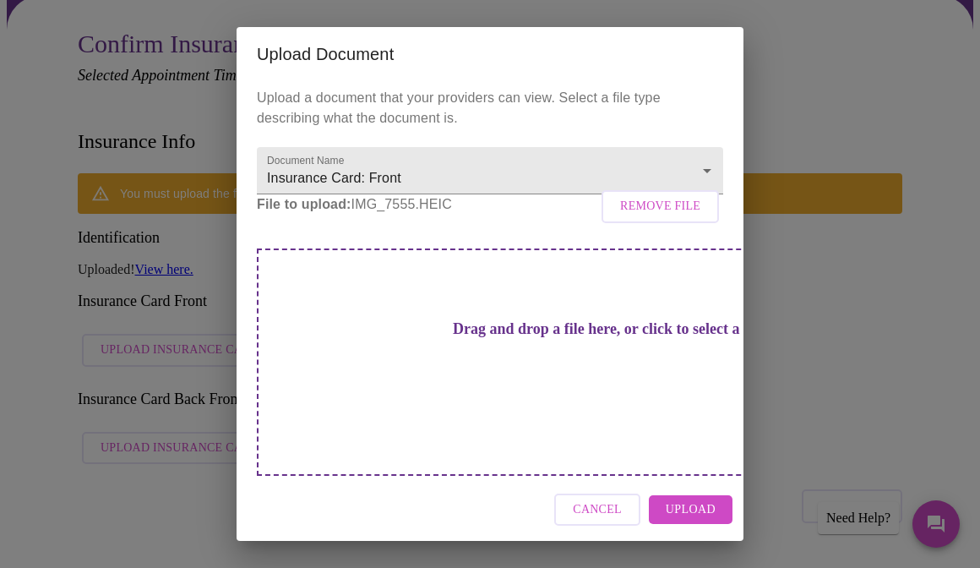
click at [685, 499] on span "Upload" at bounding box center [691, 509] width 50 height 21
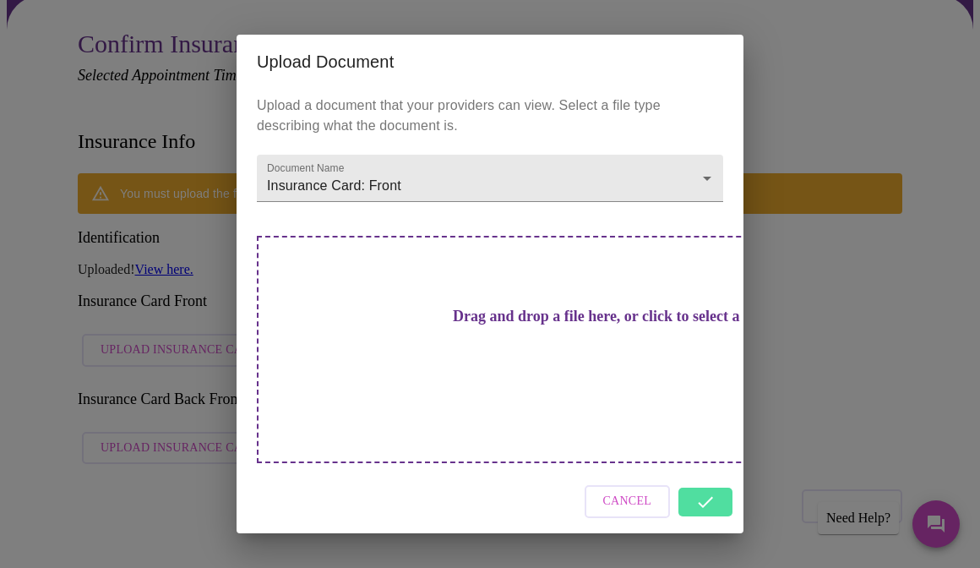
click at [706, 470] on div "Cancel" at bounding box center [489, 501] width 507 height 63
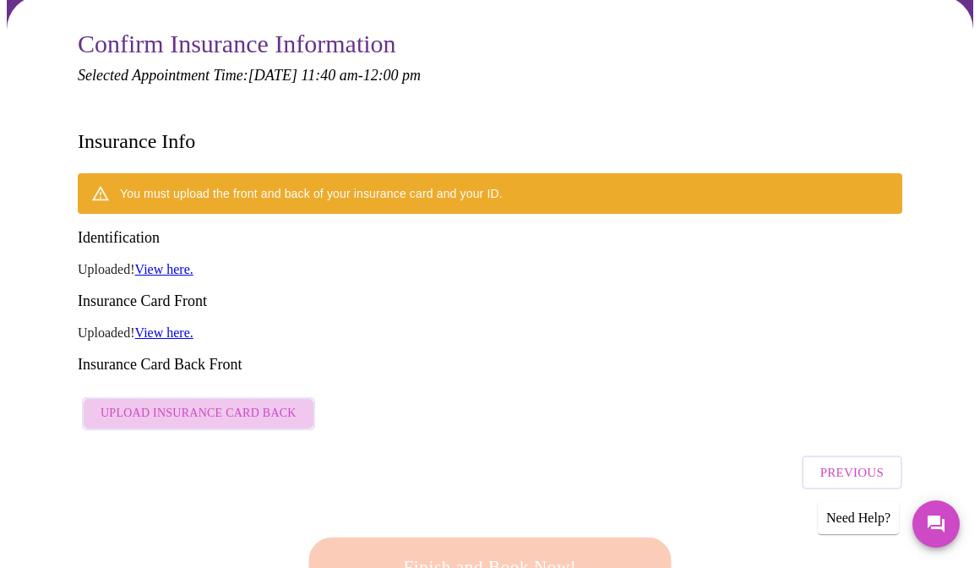
click at [215, 403] on span "Upload Insurance Card Back" at bounding box center [199, 413] width 196 height 21
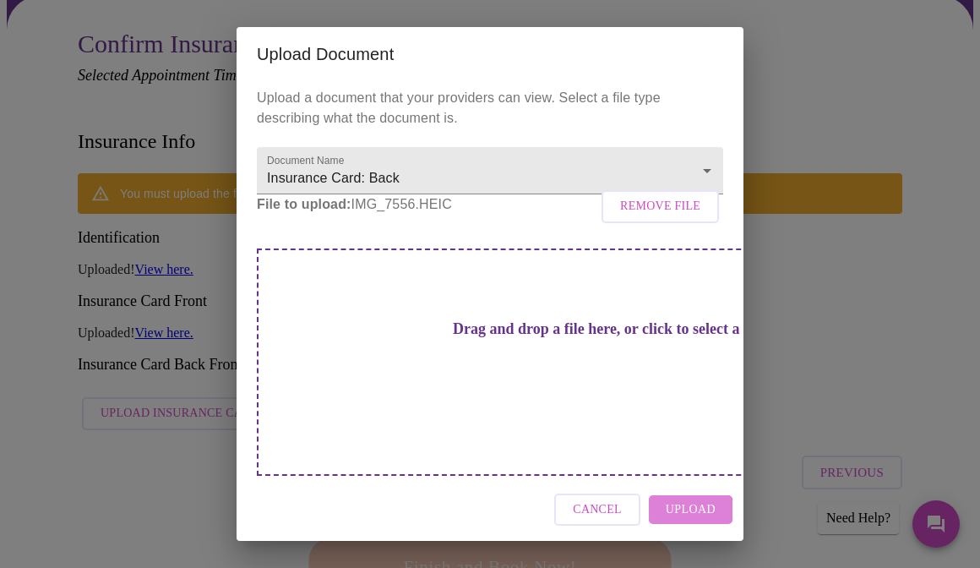
click at [680, 499] on span "Upload" at bounding box center [691, 509] width 50 height 21
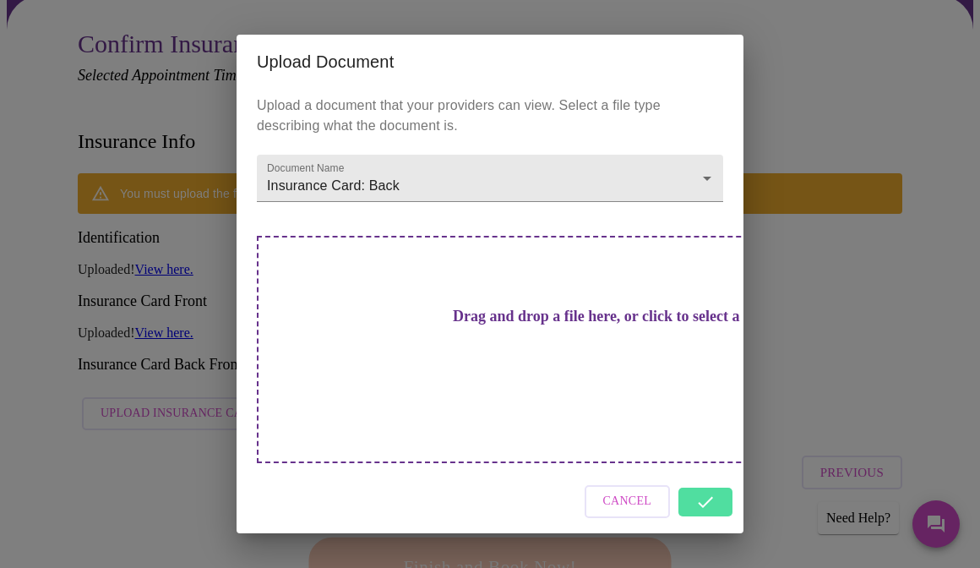
click at [705, 470] on div "Cancel" at bounding box center [489, 501] width 507 height 63
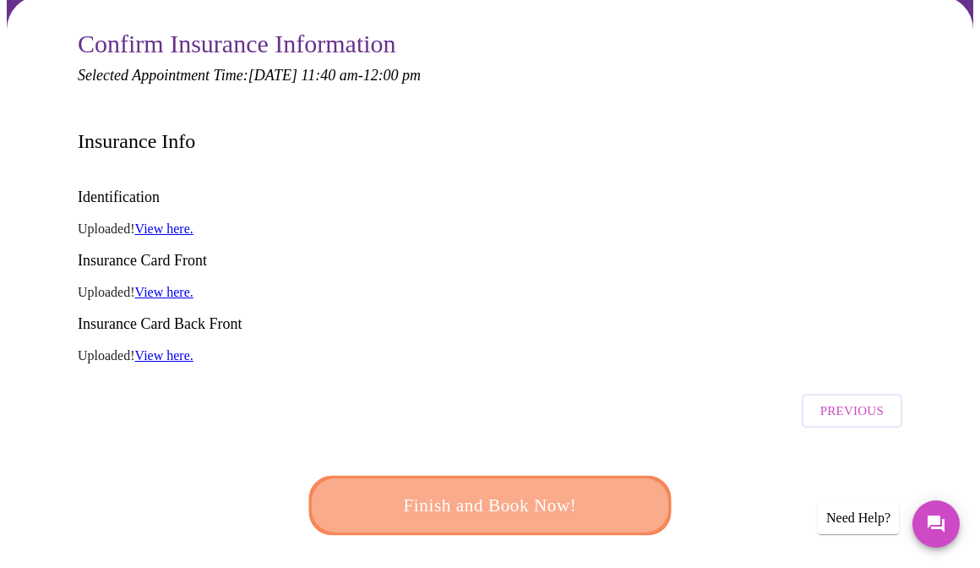
click at [571, 490] on span "Finish and Book Now!" at bounding box center [490, 505] width 312 height 31
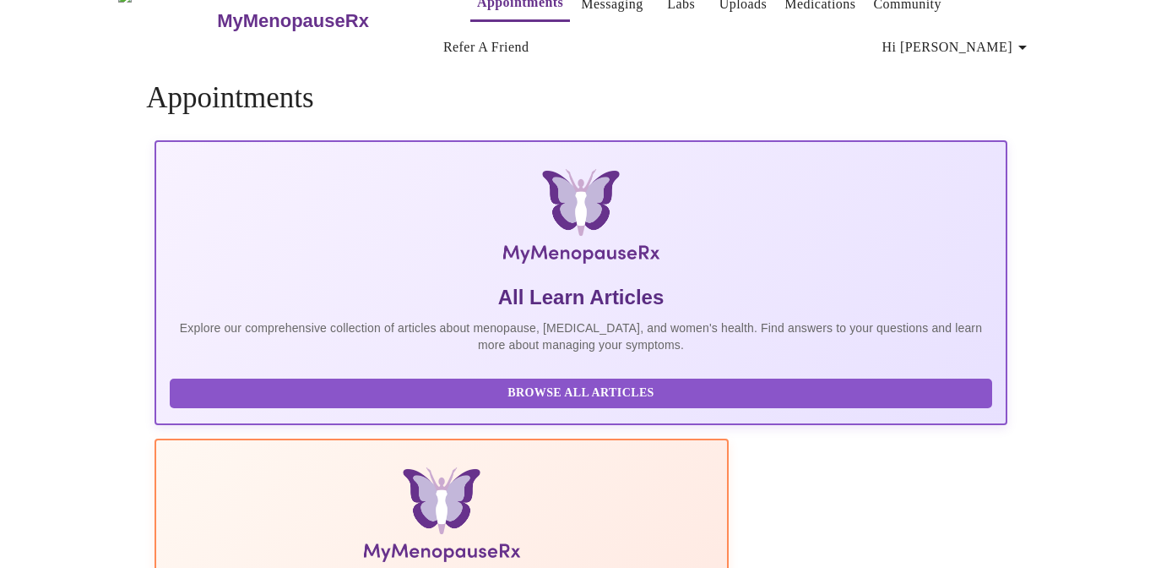
scroll to position [166, 0]
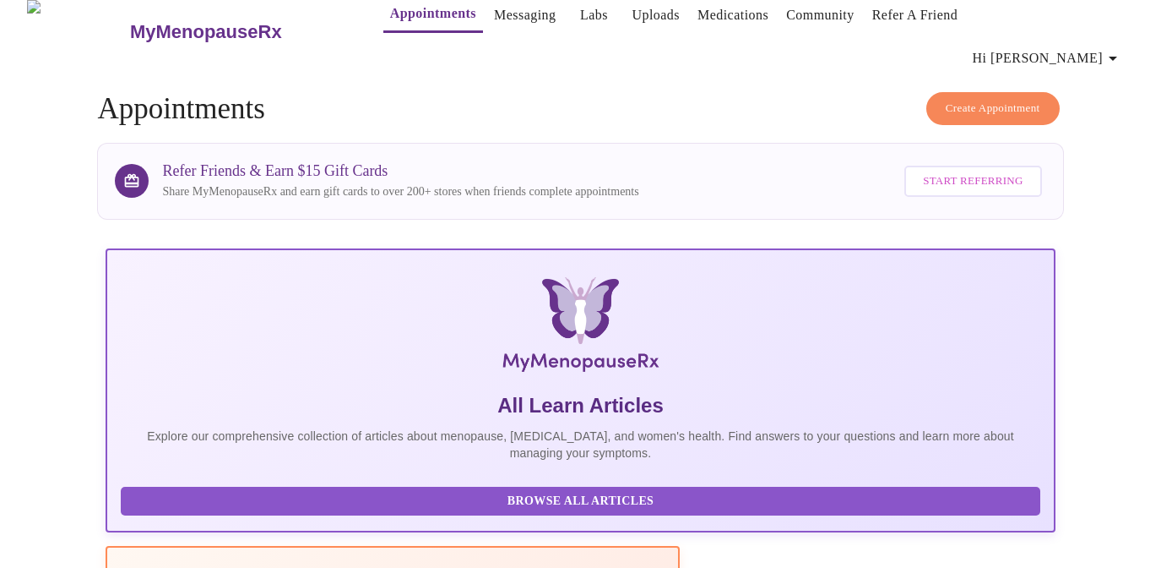
scroll to position [3, 0]
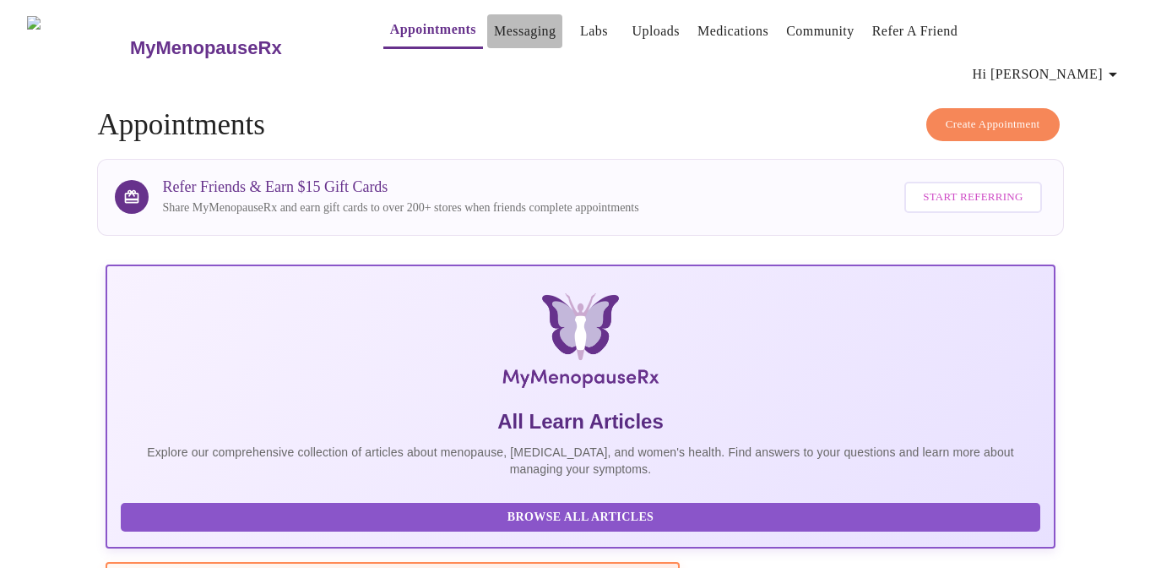
click at [494, 32] on link "Messaging" at bounding box center [525, 31] width 62 height 24
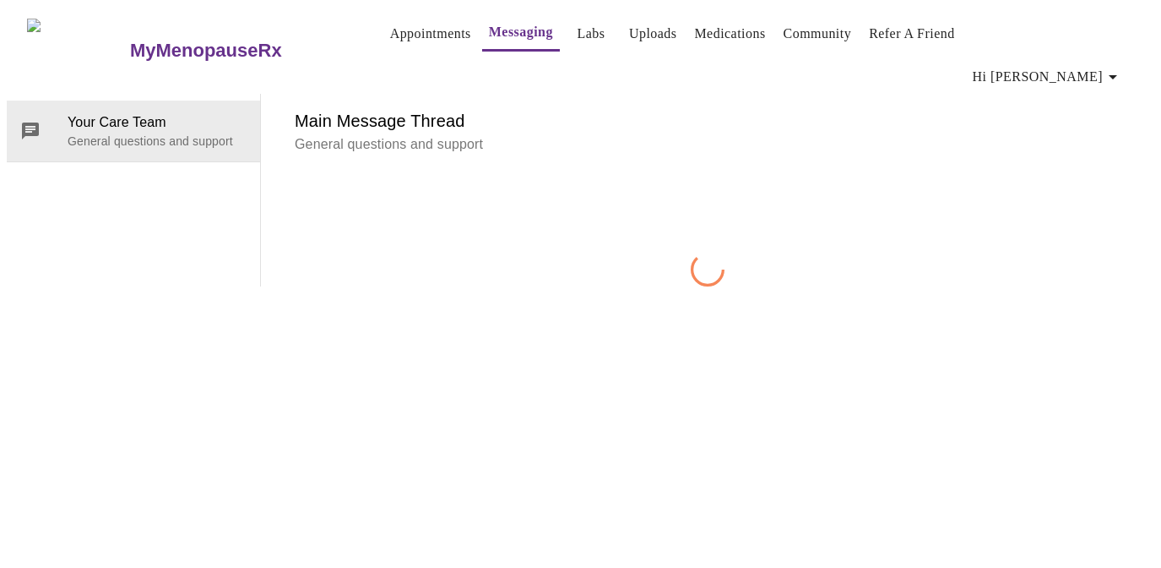
scroll to position [63, 0]
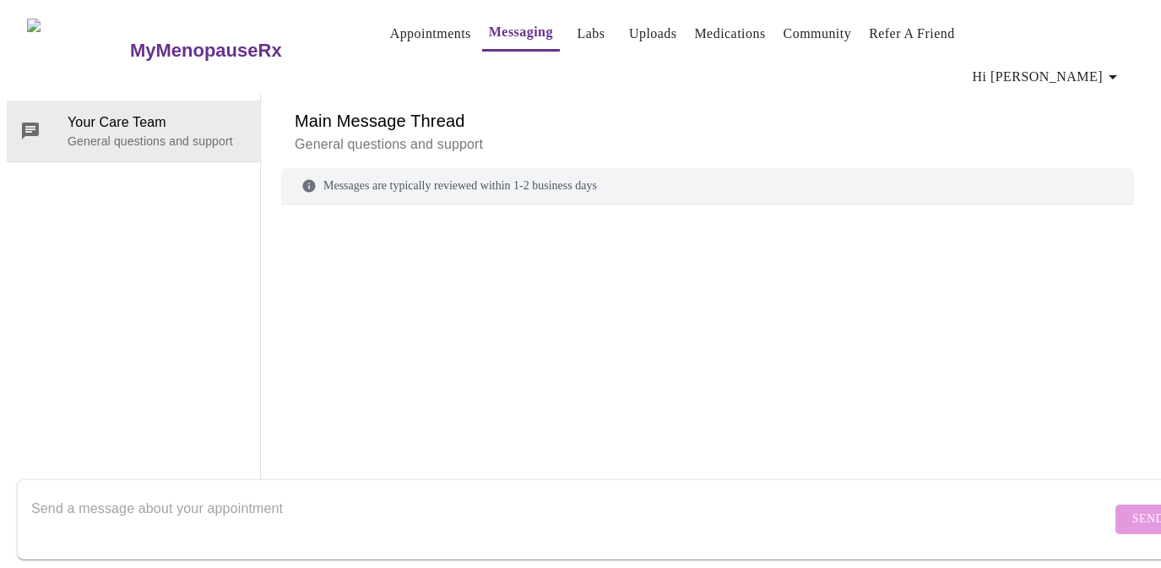
click at [467, 168] on div "Messages are typically reviewed within 1-2 business days" at bounding box center [707, 186] width 853 height 36
click at [416, 168] on div "Messages are typically reviewed within 1-2 business days" at bounding box center [707, 186] width 853 height 36
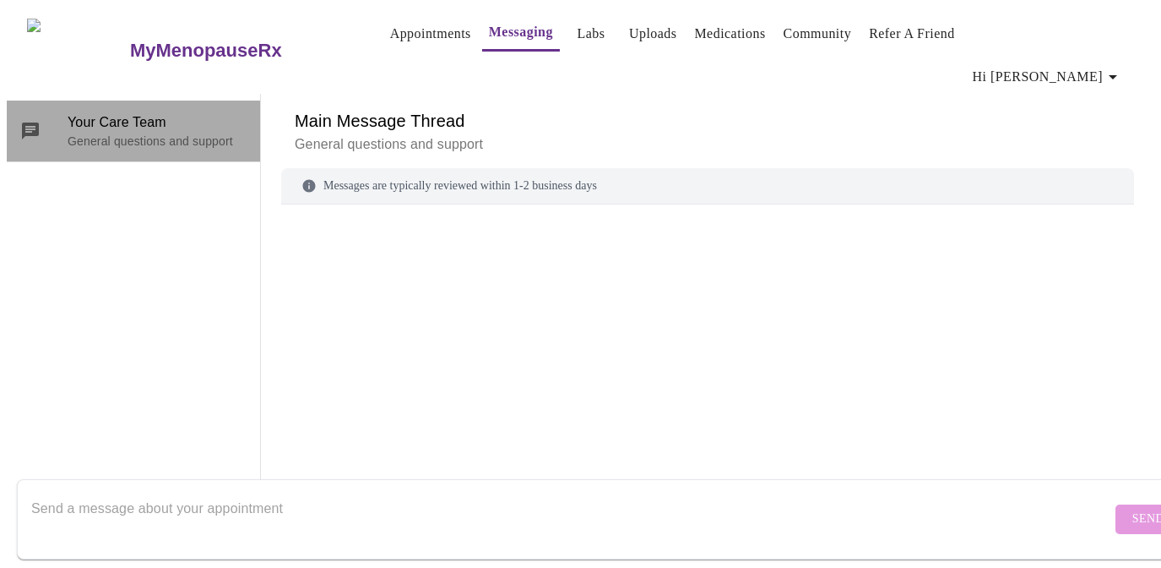
click at [219, 133] on p "General questions and support" at bounding box center [157, 141] width 179 height 17
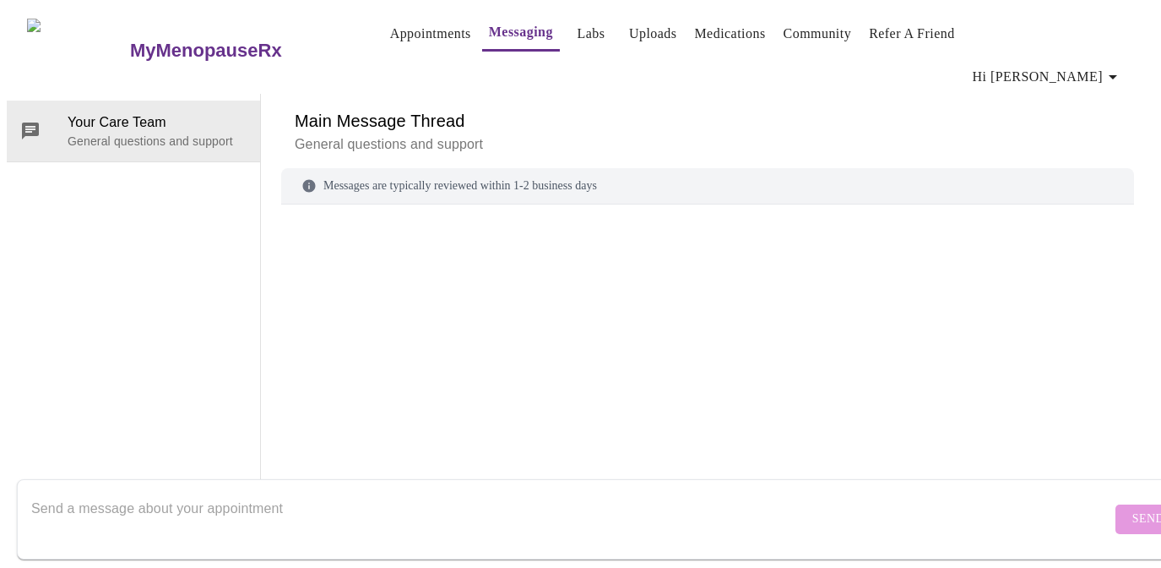
click at [223, 492] on textarea "Send a message about your appointment" at bounding box center [571, 519] width 1080 height 54
click at [577, 37] on link "Labs" at bounding box center [591, 34] width 28 height 24
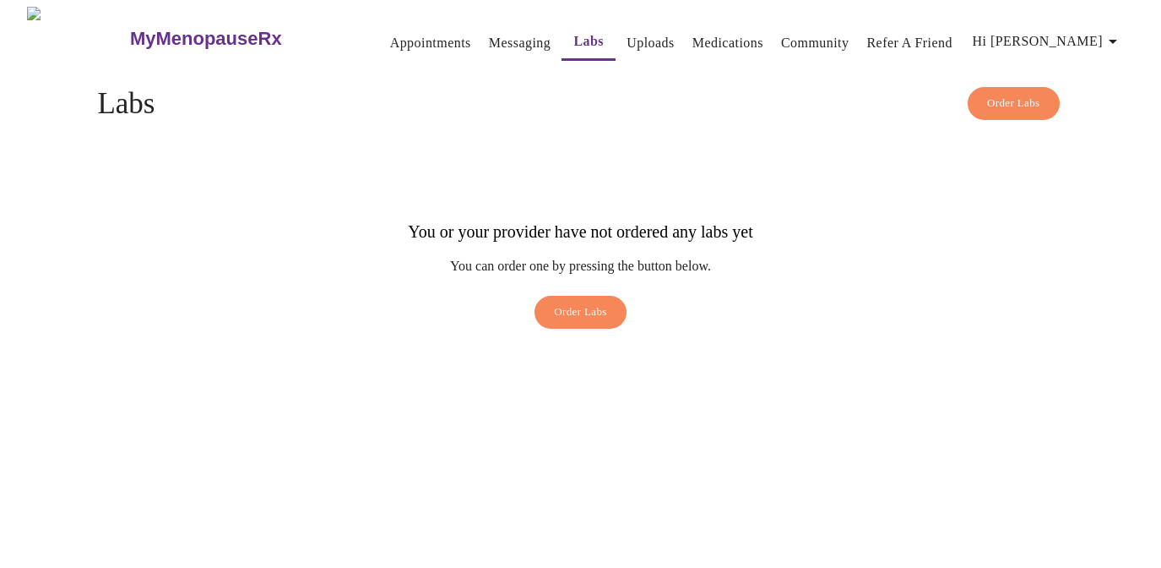
click at [704, 31] on link "Medications" at bounding box center [728, 43] width 71 height 24
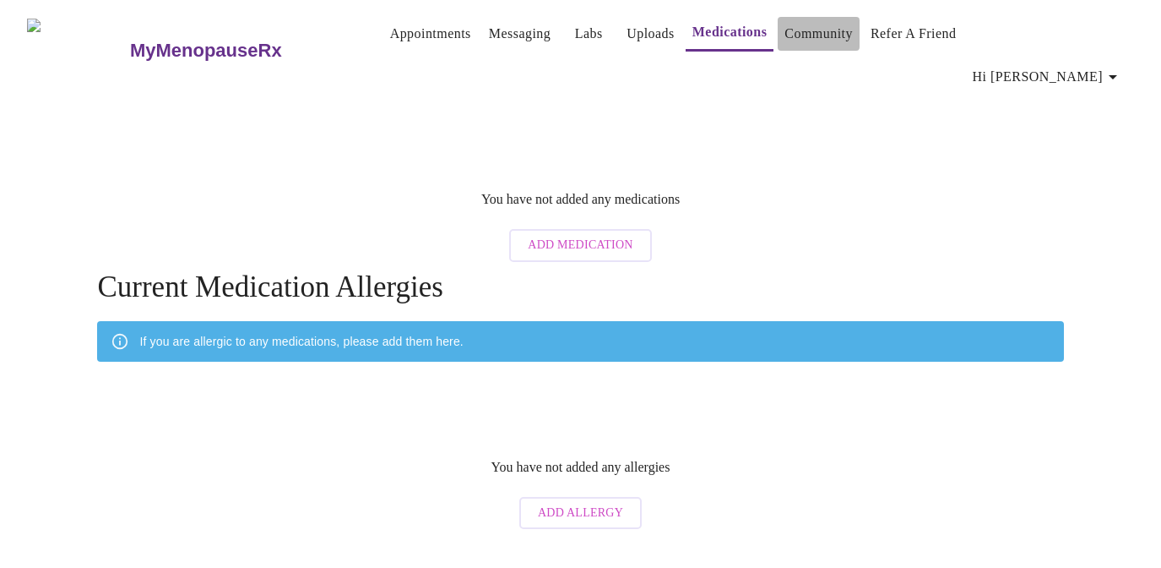
click at [807, 32] on link "Community" at bounding box center [819, 34] width 68 height 24
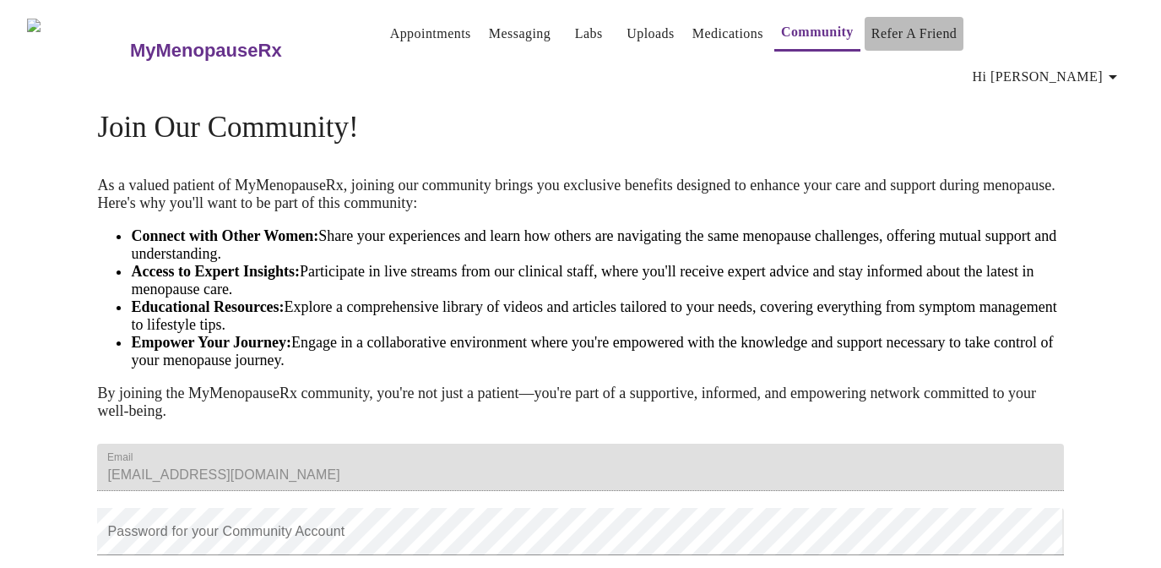
click at [910, 35] on link "Refer a Friend" at bounding box center [915, 34] width 86 height 24
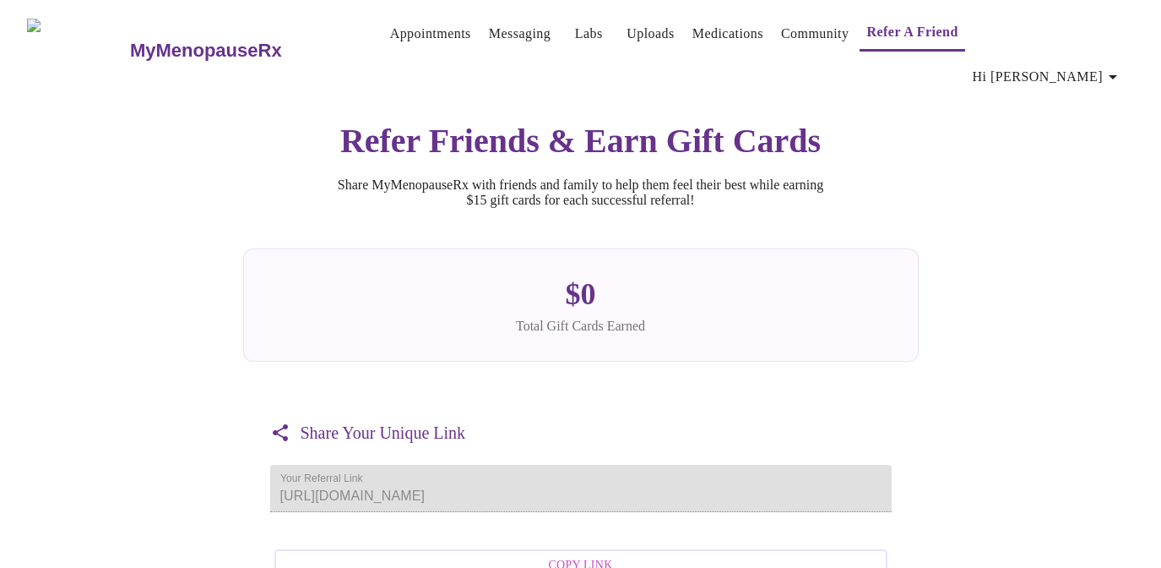
click at [190, 40] on h3 "MyMenopauseRx" at bounding box center [206, 51] width 152 height 22
